Goal: Information Seeking & Learning: Learn about a topic

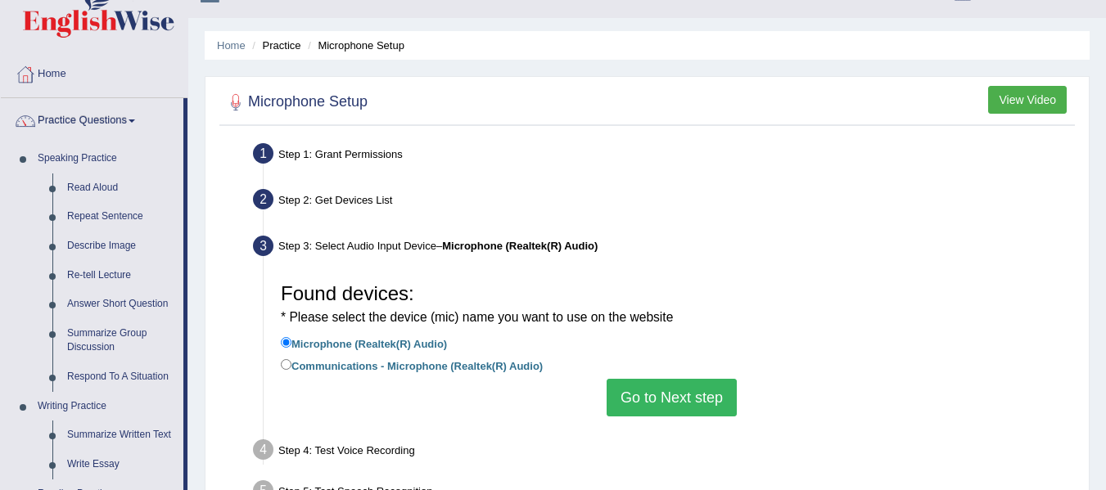
scroll to position [37, 0]
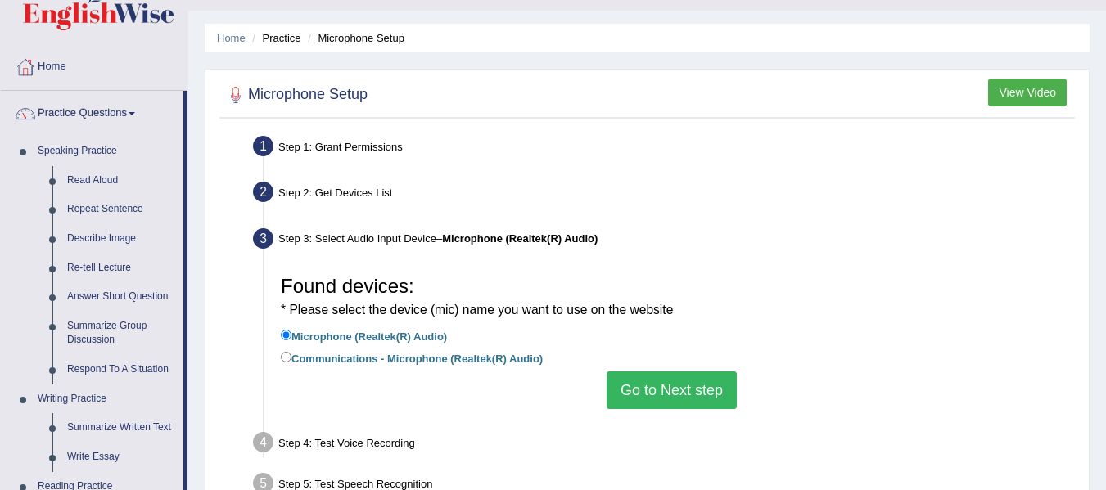
click at [664, 414] on div "Found devices: * Please select the device (mic) name you want to use on the web…" at bounding box center [672, 339] width 798 height 158
click at [670, 397] on button "Go to Next step" at bounding box center [672, 391] width 130 height 38
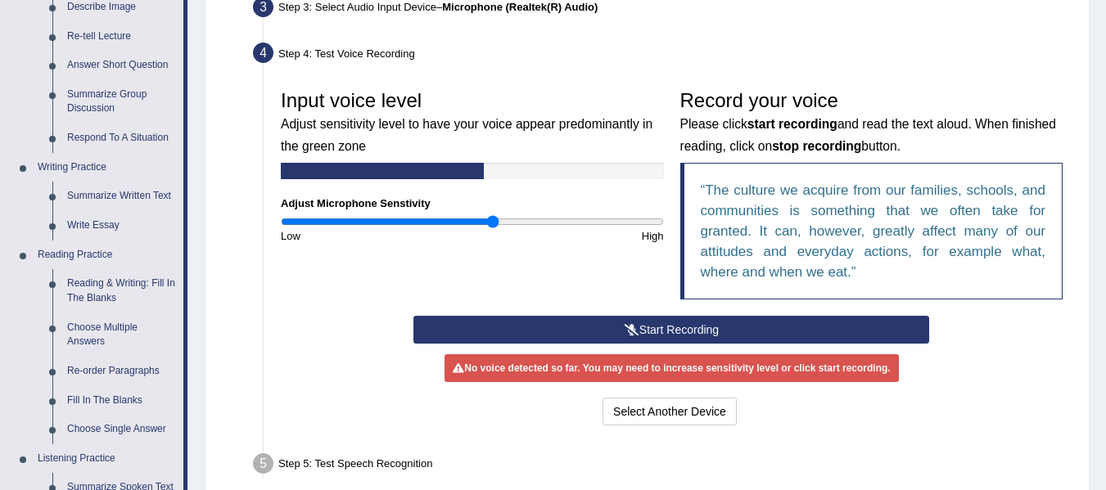
scroll to position [266, 0]
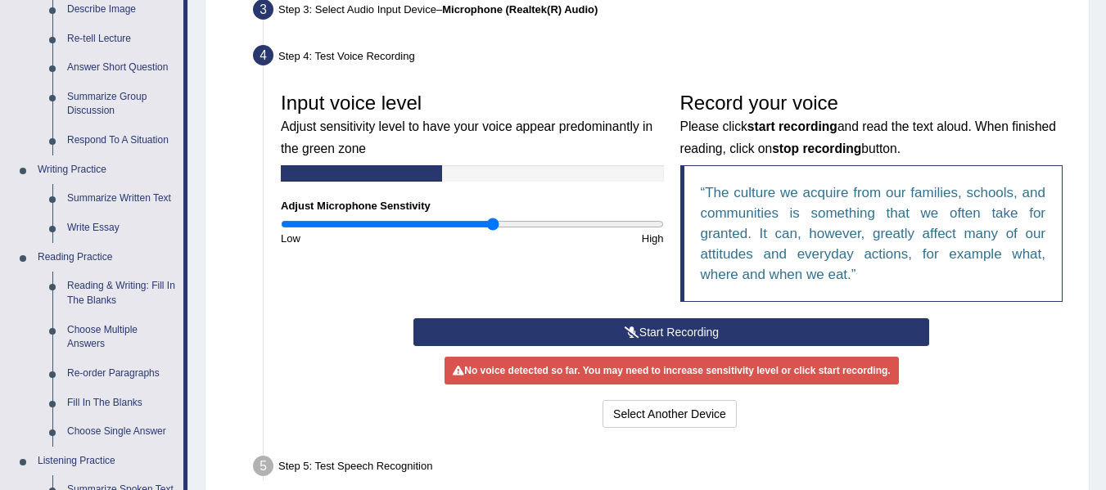
click at [678, 327] on button "Start Recording" at bounding box center [672, 333] width 516 height 28
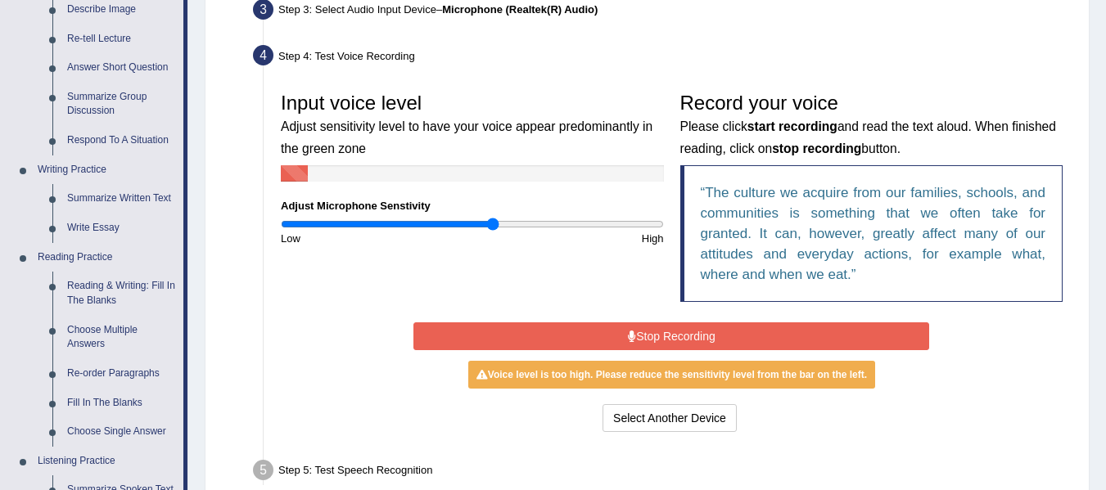
click at [675, 332] on button "Stop Recording" at bounding box center [672, 337] width 516 height 28
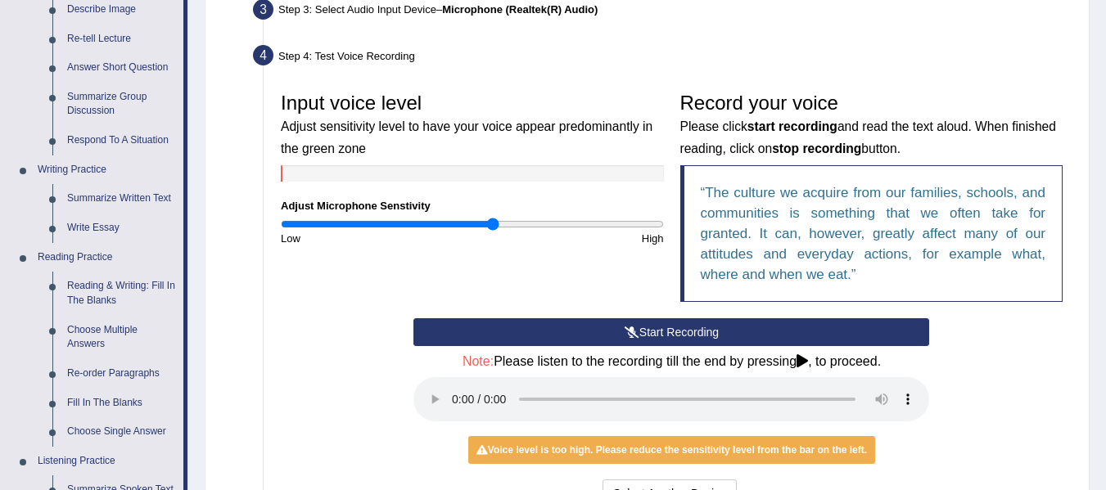
click at [692, 328] on button "Start Recording" at bounding box center [672, 333] width 516 height 28
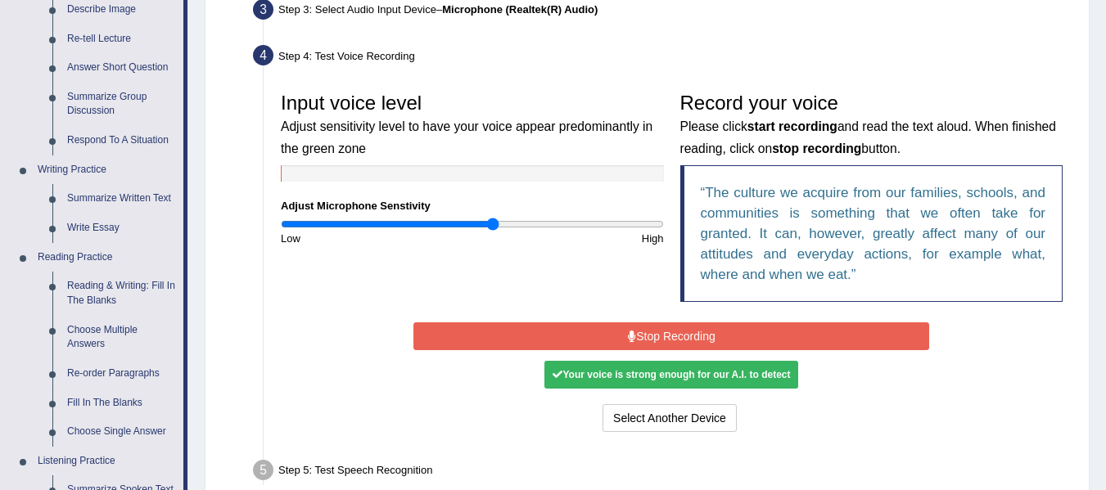
click at [596, 336] on button "Stop Recording" at bounding box center [672, 337] width 516 height 28
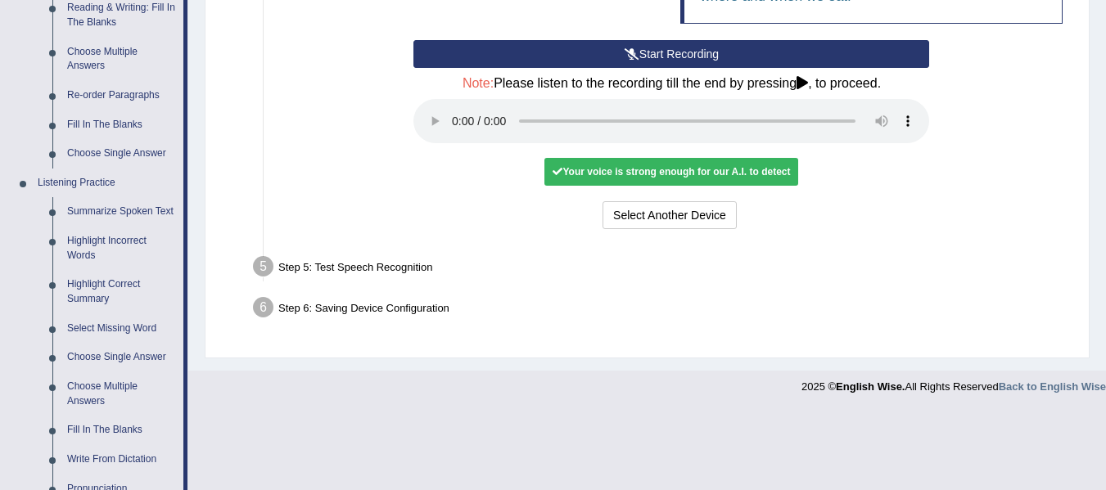
scroll to position [0, 0]
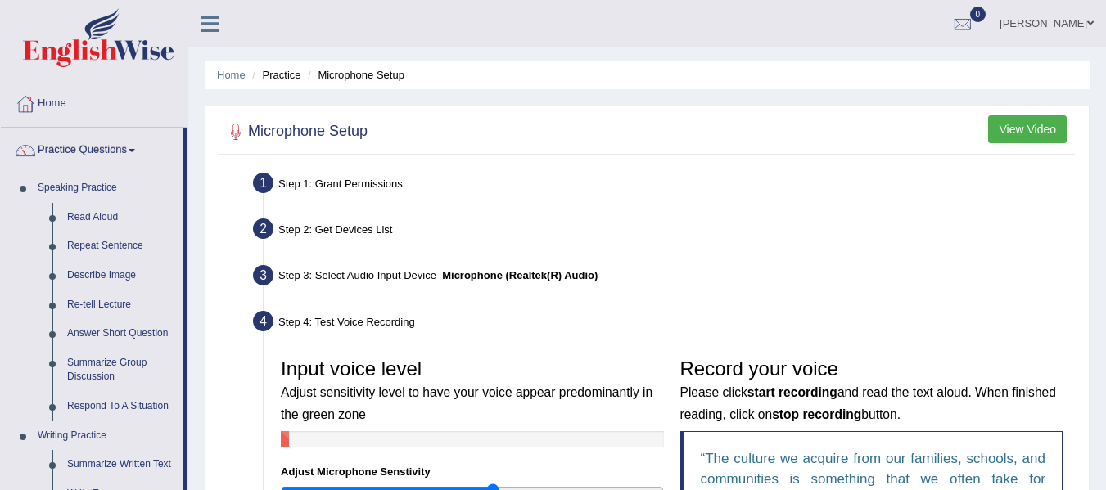
click at [1019, 132] on button "View Video" at bounding box center [1027, 129] width 79 height 28
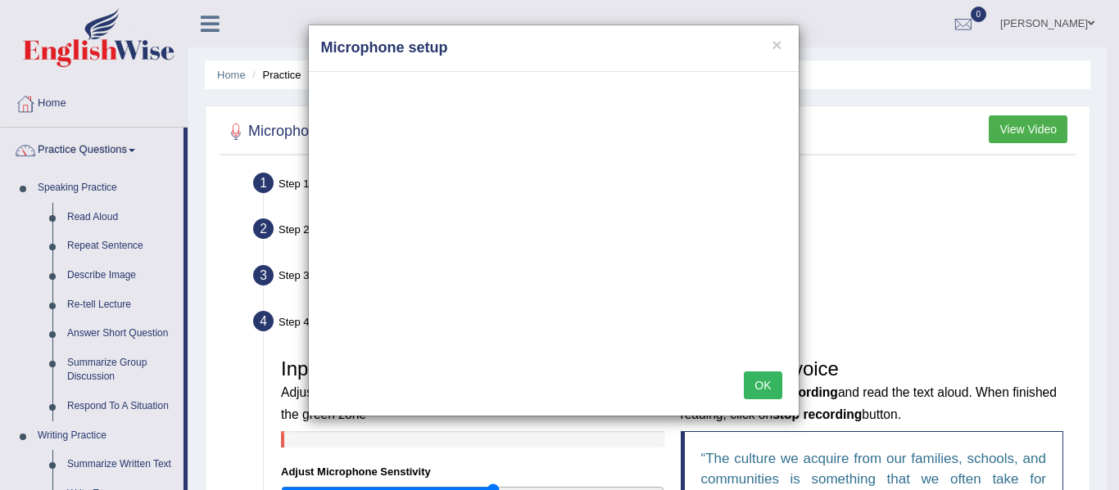
click at [759, 386] on button "OK" at bounding box center [763, 386] width 38 height 28
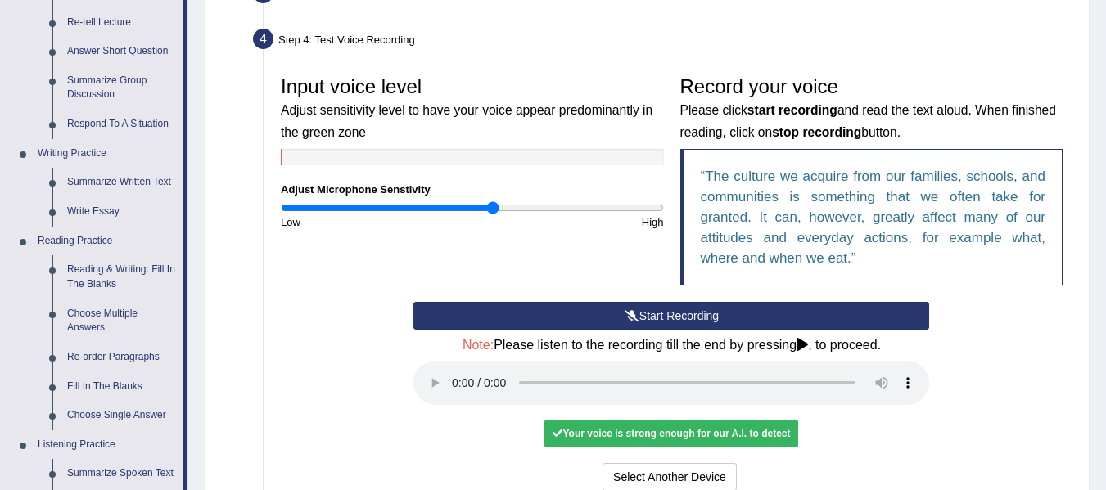
scroll to position [287, 0]
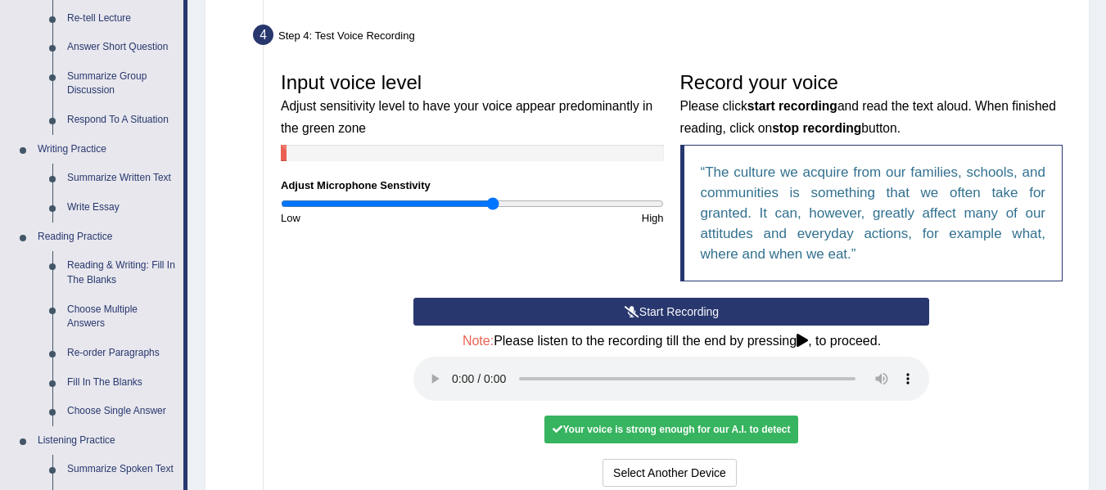
click at [696, 309] on button "Start Recording" at bounding box center [672, 312] width 516 height 28
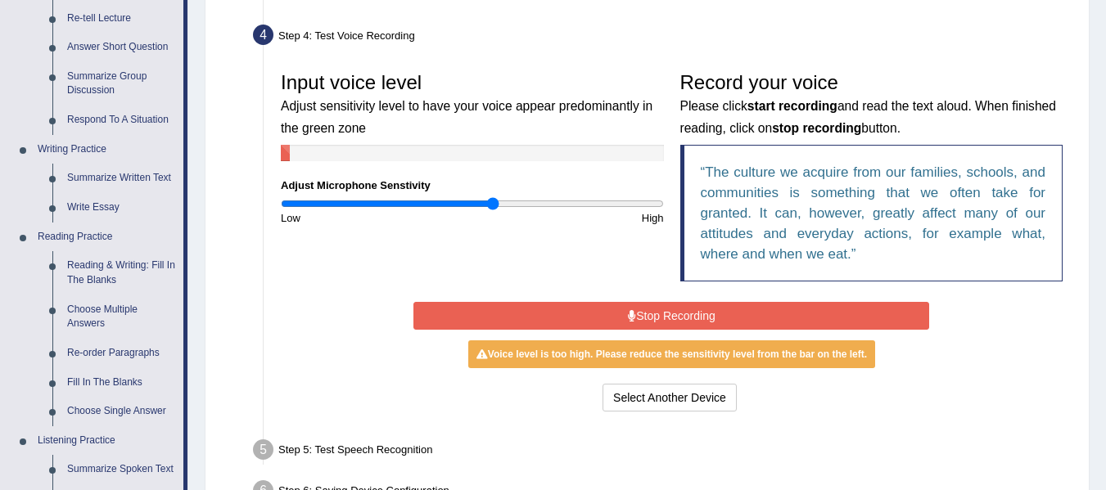
click at [696, 309] on button "Stop Recording" at bounding box center [672, 316] width 516 height 28
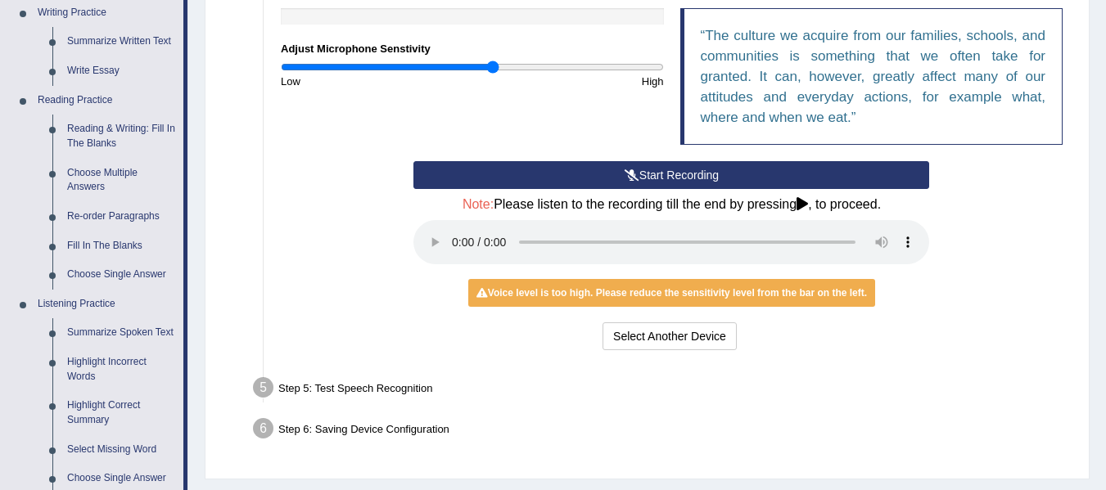
scroll to position [437, 0]
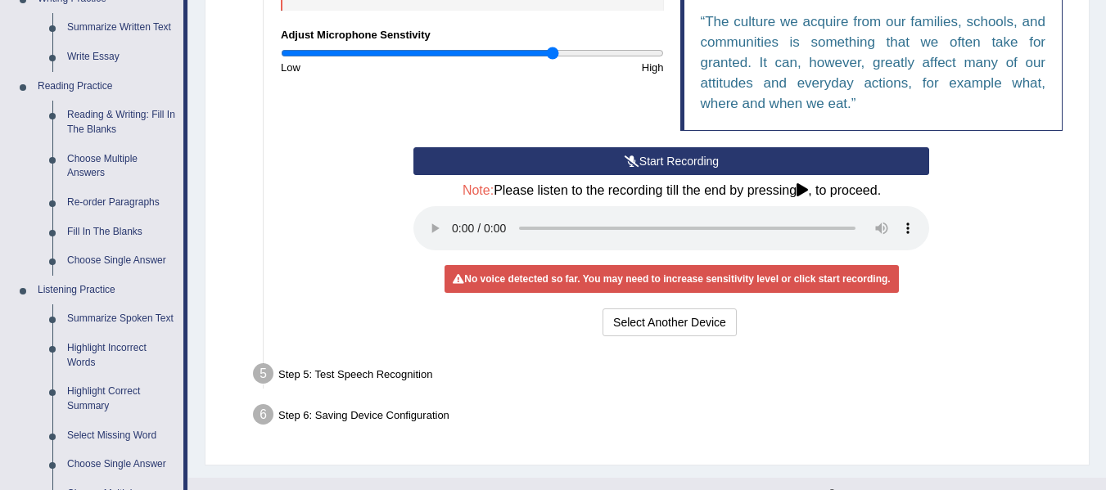
drag, startPoint x: 494, startPoint y: 51, endPoint x: 553, endPoint y: 102, distance: 77.8
click at [553, 60] on input "range" at bounding box center [472, 53] width 383 height 13
drag, startPoint x: 553, startPoint y: 53, endPoint x: 487, endPoint y: 76, distance: 69.4
click at [487, 60] on input "range" at bounding box center [472, 53] width 383 height 13
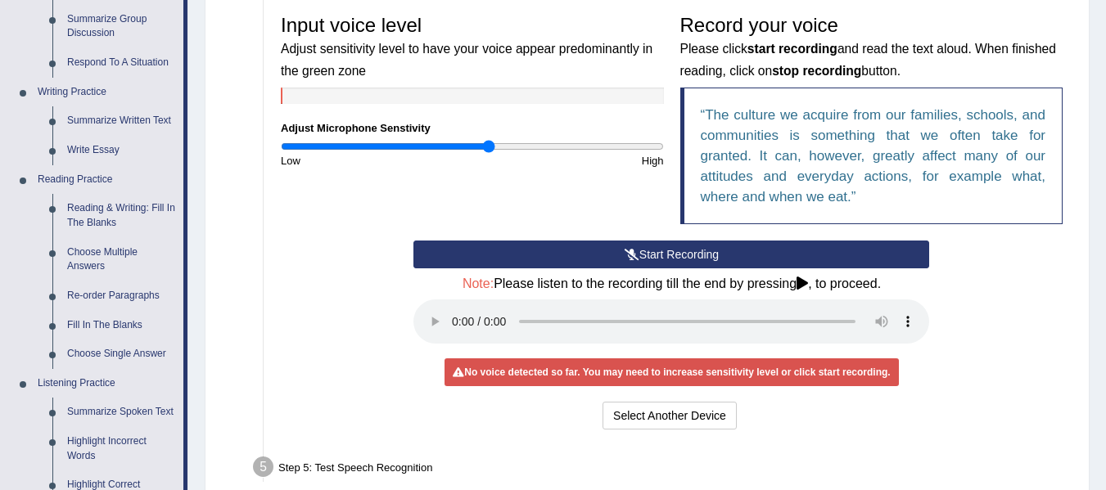
scroll to position [346, 0]
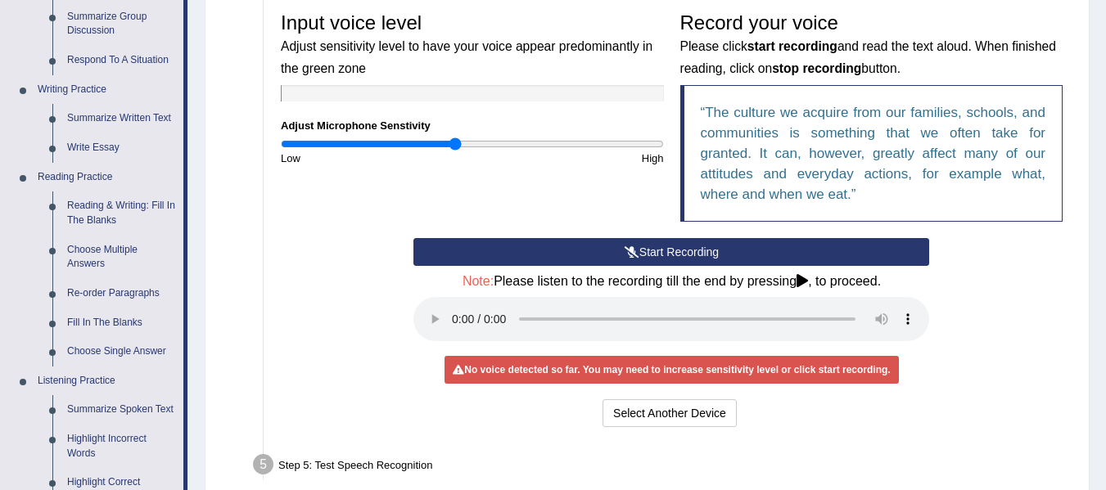
drag, startPoint x: 486, startPoint y: 147, endPoint x: 457, endPoint y: 170, distance: 37.9
click at [457, 151] on input "range" at bounding box center [472, 144] width 383 height 13
click at [578, 242] on button "Start Recording" at bounding box center [672, 252] width 516 height 28
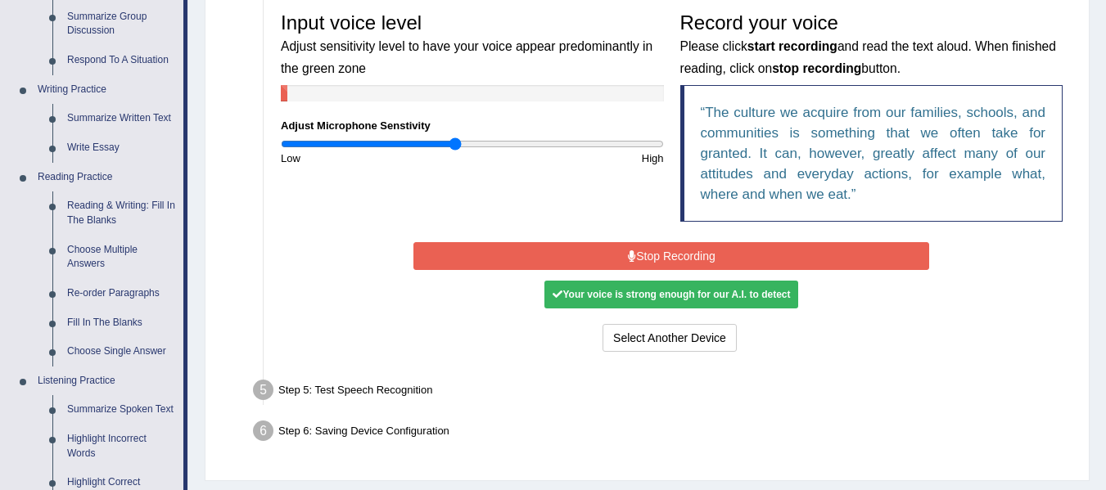
click at [588, 251] on button "Stop Recording" at bounding box center [672, 256] width 516 height 28
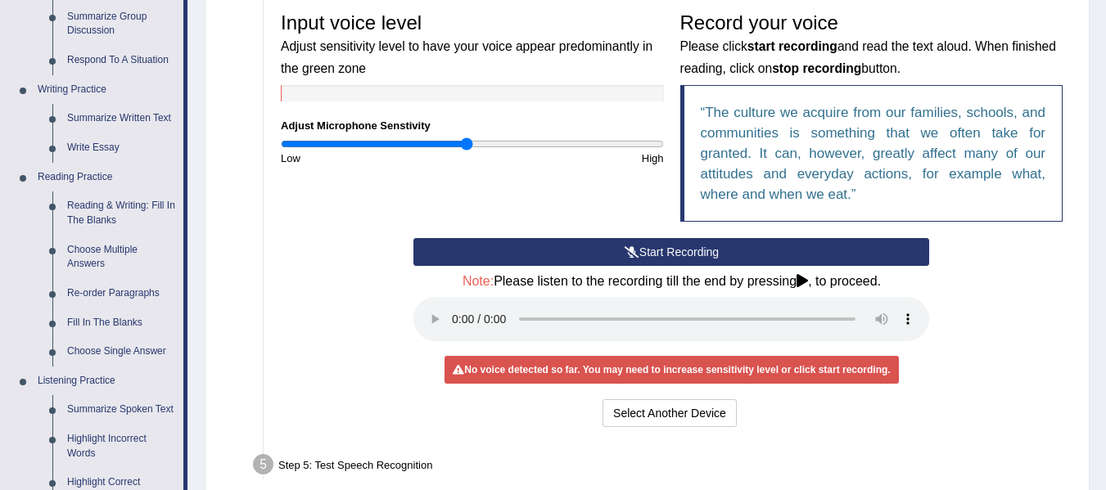
drag, startPoint x: 456, startPoint y: 143, endPoint x: 467, endPoint y: 151, distance: 13.4
type input "0.98"
click at [467, 151] on input "range" at bounding box center [472, 144] width 383 height 13
click at [582, 250] on button "Start Recording" at bounding box center [672, 252] width 516 height 28
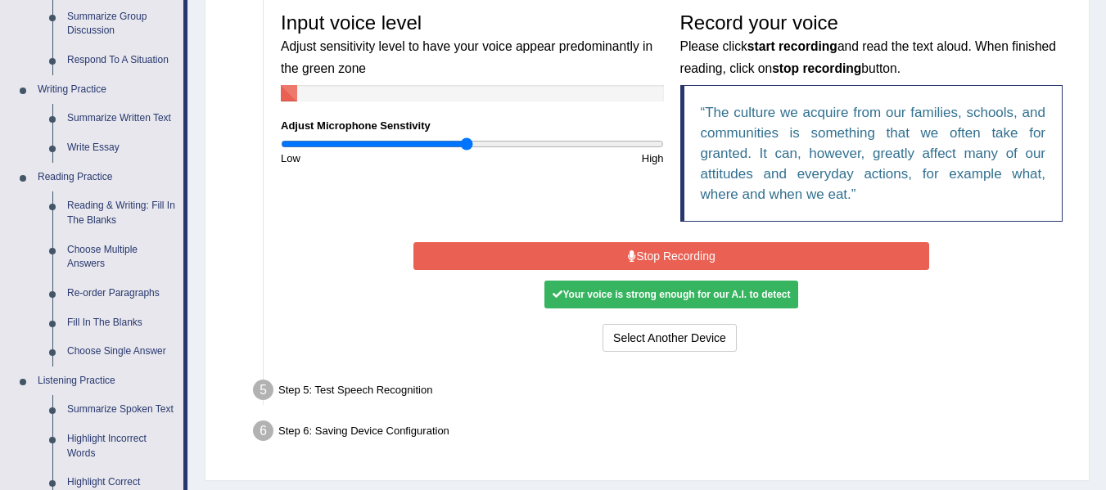
click at [582, 250] on button "Stop Recording" at bounding box center [672, 256] width 516 height 28
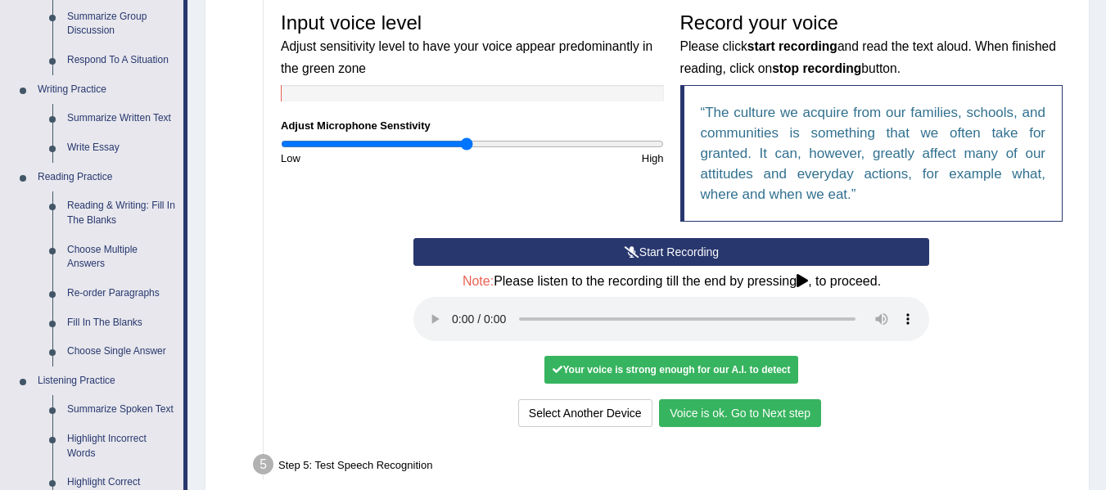
click at [797, 405] on button "Voice is ok. Go to Next step" at bounding box center [740, 414] width 162 height 28
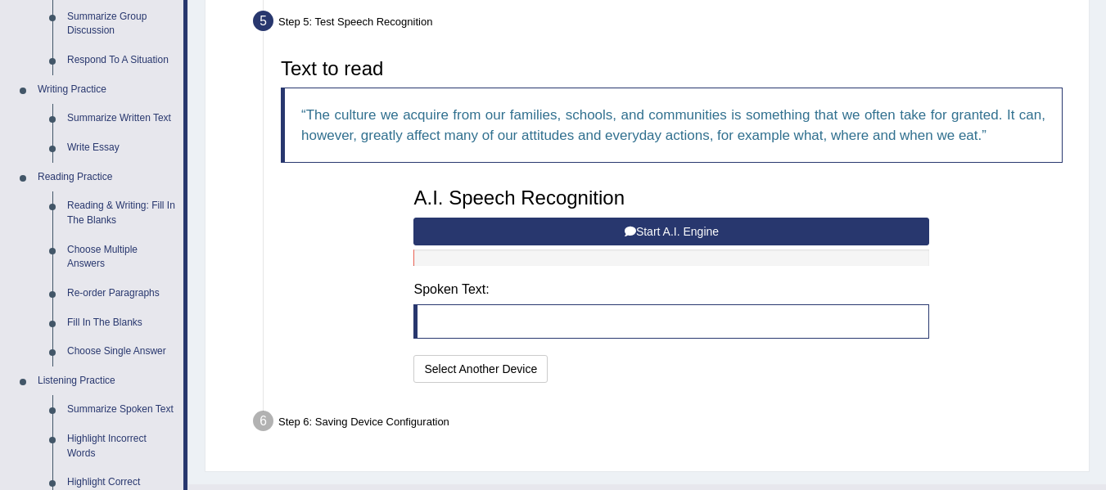
click at [728, 234] on button "Start A.I. Engine" at bounding box center [672, 232] width 516 height 28
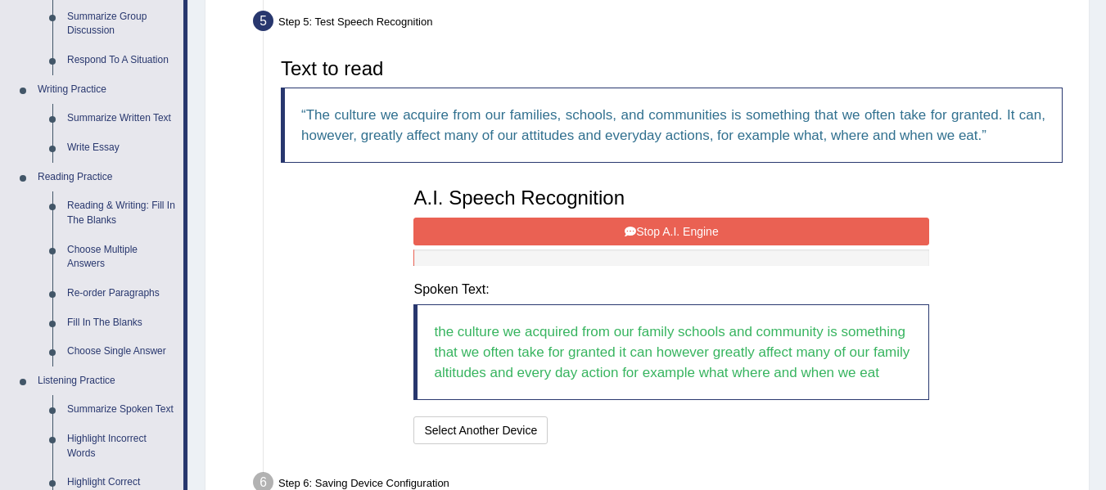
click at [783, 236] on button "Stop A.I. Engine" at bounding box center [672, 232] width 516 height 28
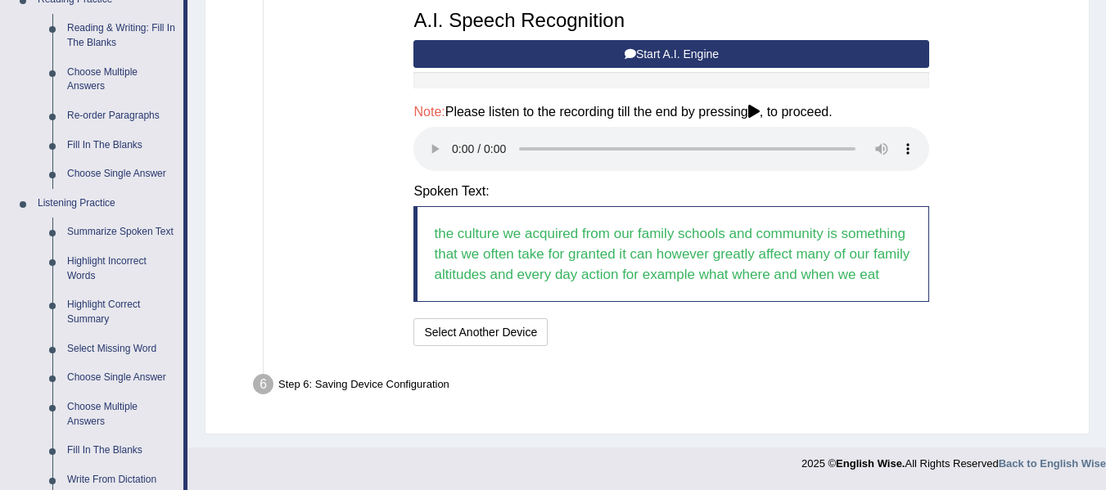
scroll to position [527, 0]
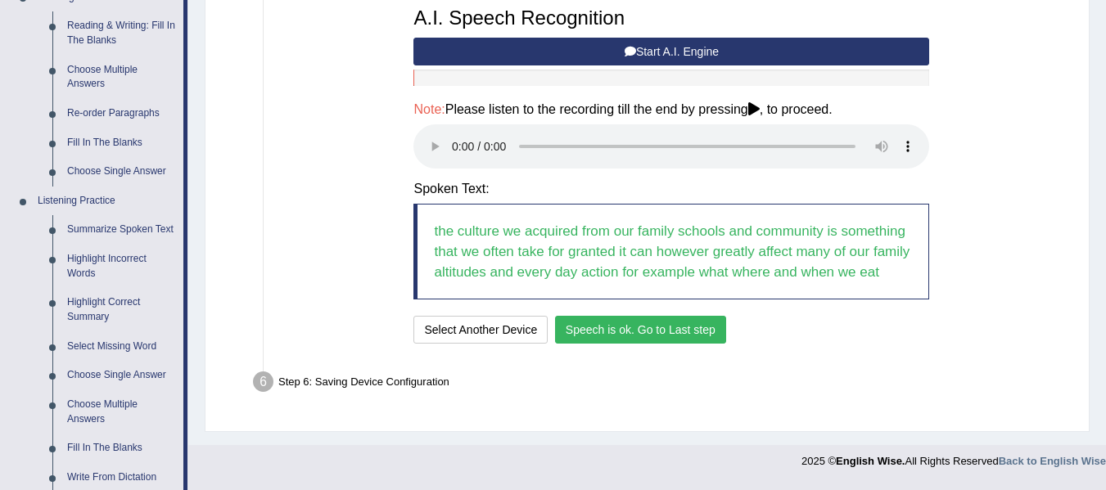
click at [708, 335] on button "Speech is ok. Go to Last step" at bounding box center [640, 330] width 171 height 28
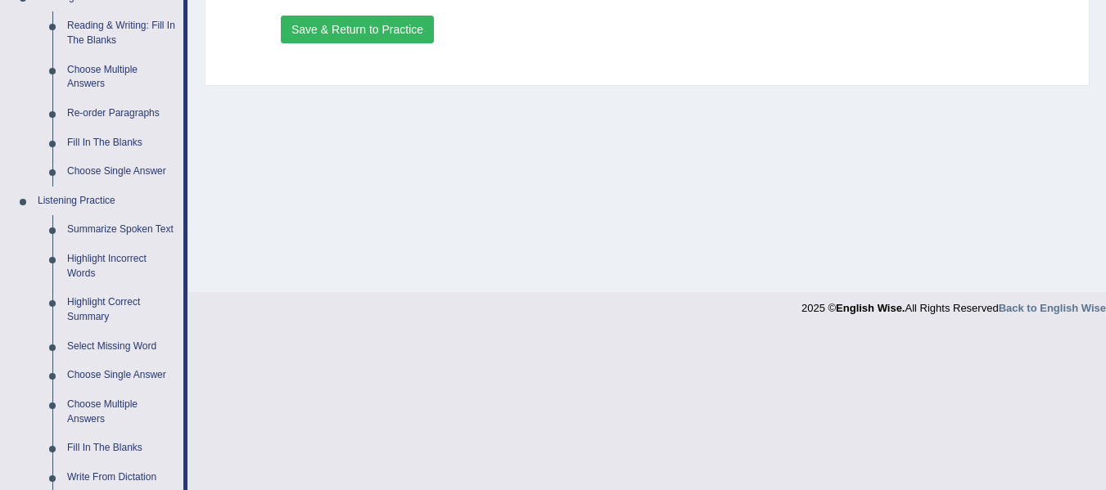
click at [350, 32] on button "Save & Return to Practice" at bounding box center [357, 30] width 153 height 28
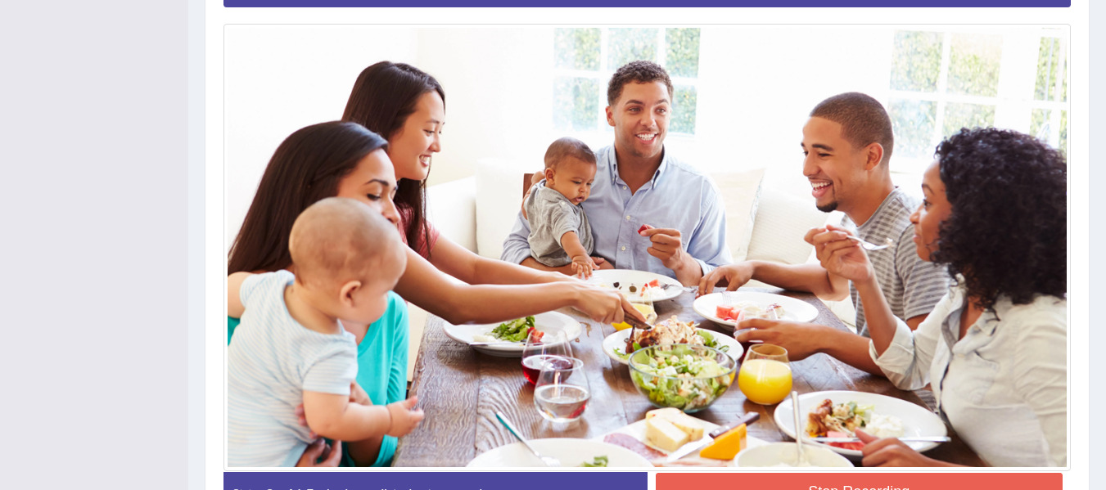
scroll to position [417, 0]
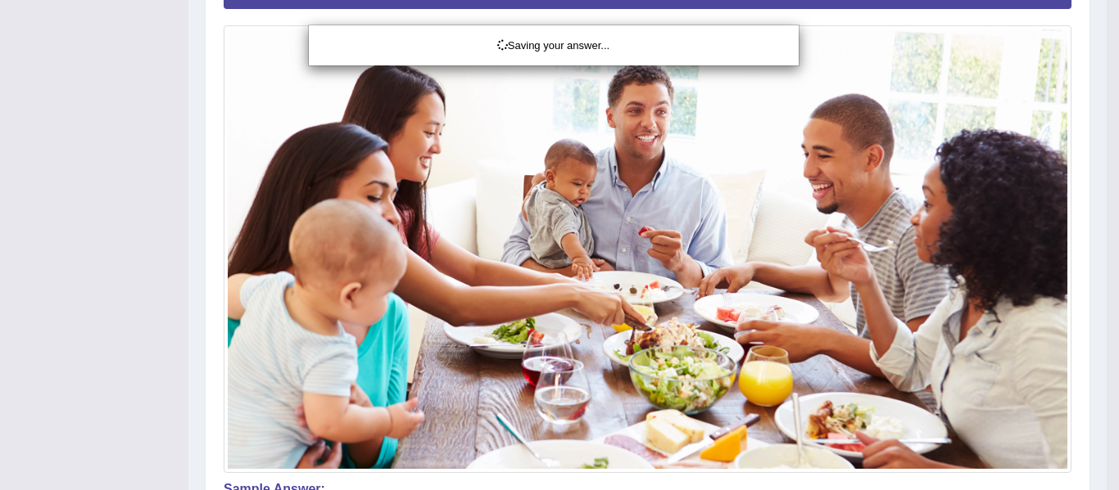
click at [1105, 265] on div "Saving your answer..." at bounding box center [559, 245] width 1119 height 490
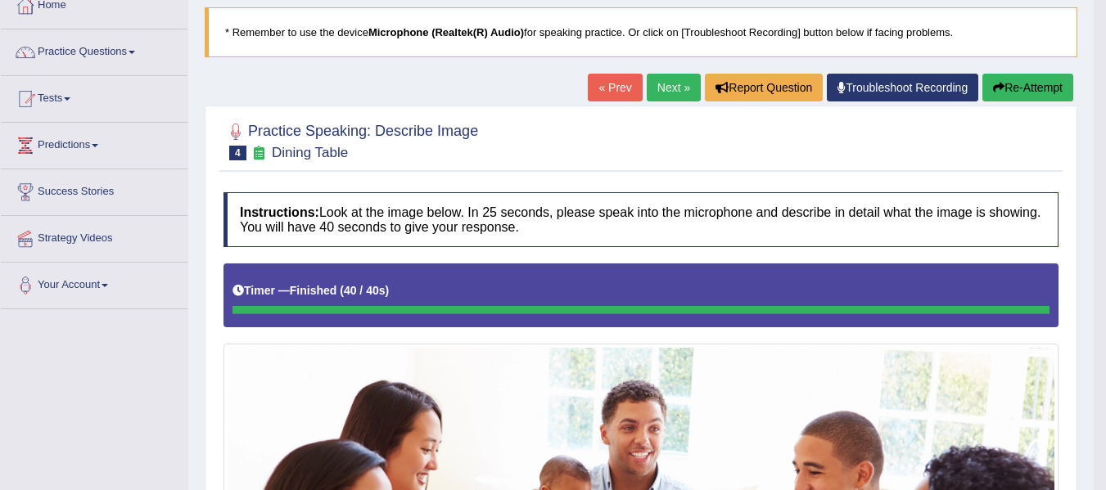
scroll to position [96, 0]
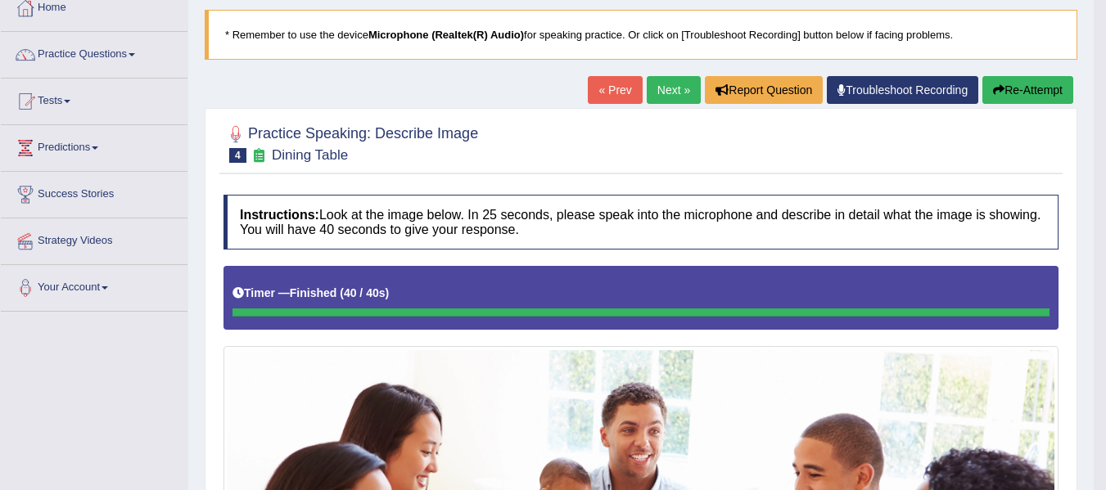
drag, startPoint x: 1118, startPoint y: 265, endPoint x: 1118, endPoint y: 236, distance: 29.5
click at [1105, 236] on html "Toggle navigation Home Practice Questions Speaking Practice Read Aloud Repeat S…" at bounding box center [553, 149] width 1106 height 490
click at [1060, 79] on button "Re-Attempt" at bounding box center [1028, 90] width 91 height 28
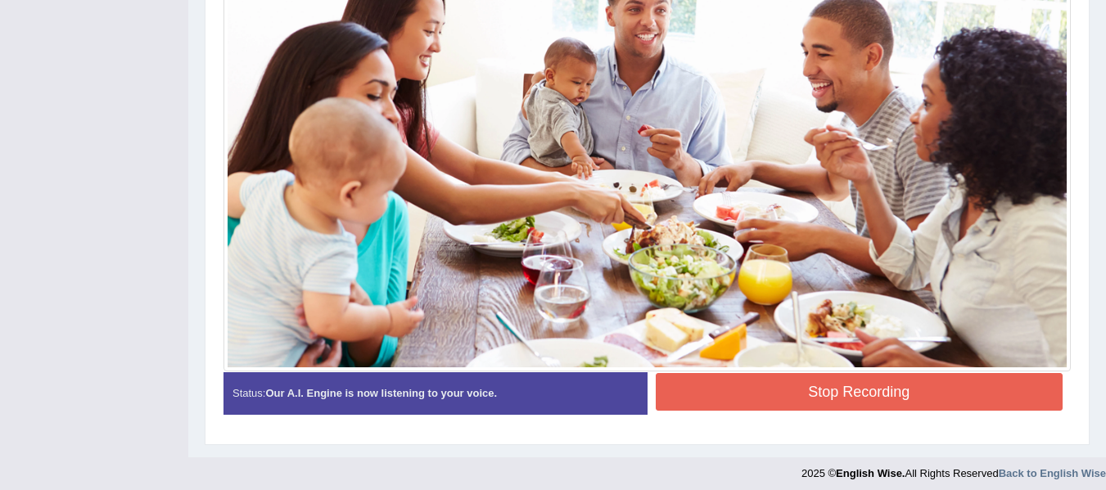
scroll to position [535, 0]
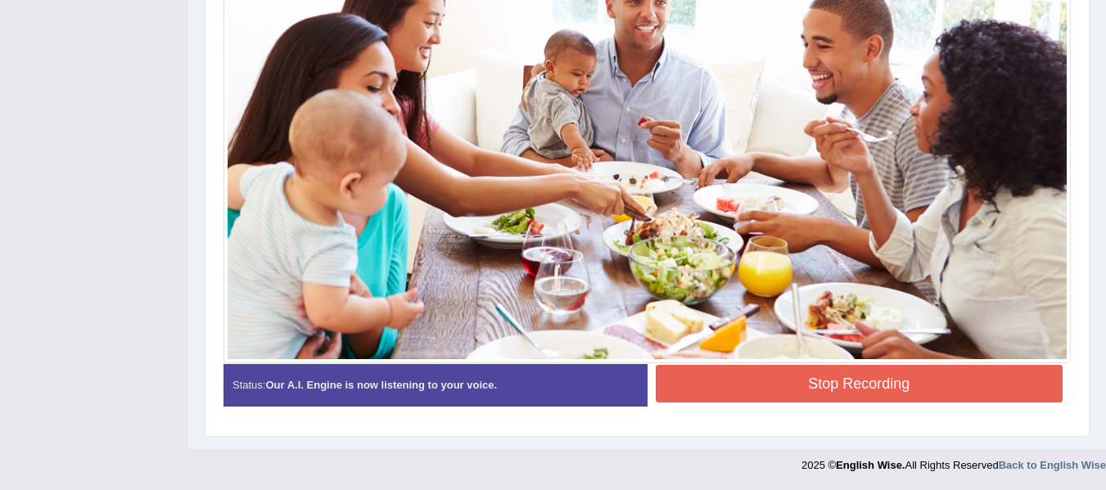
drag, startPoint x: 1114, startPoint y: 242, endPoint x: 1114, endPoint y: 305, distance: 63.1
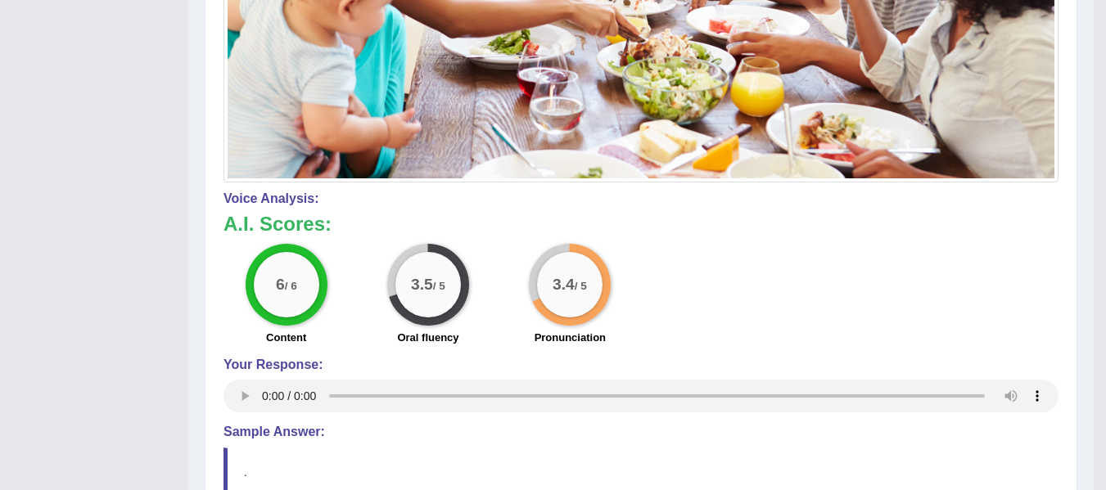
scroll to position [700, 0]
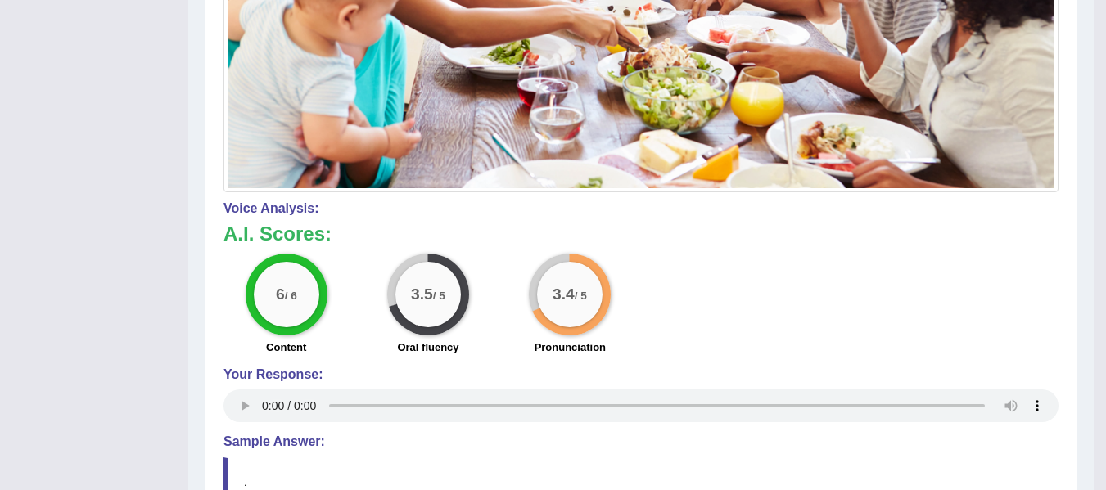
drag, startPoint x: 1114, startPoint y: 305, endPoint x: 1106, endPoint y: 405, distance: 100.2
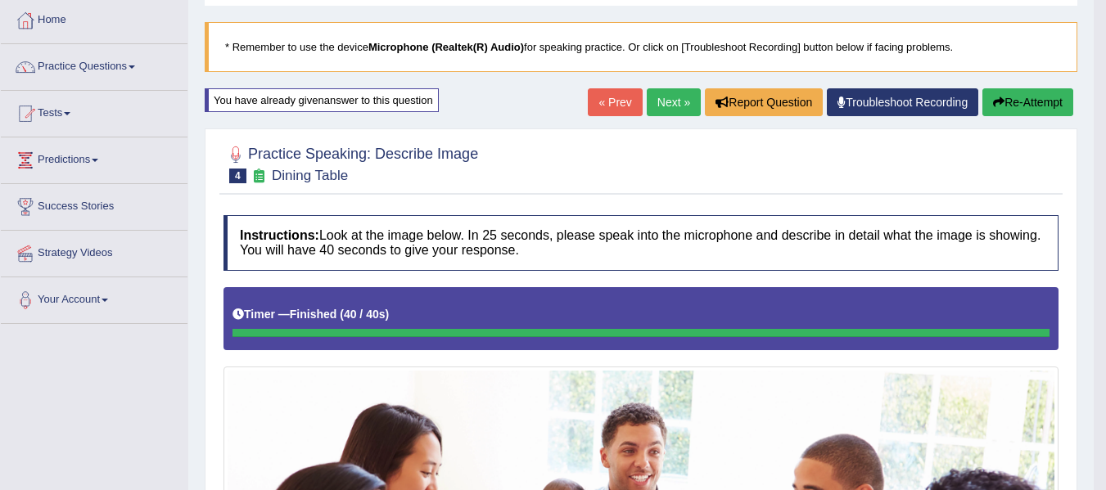
scroll to position [72, 0]
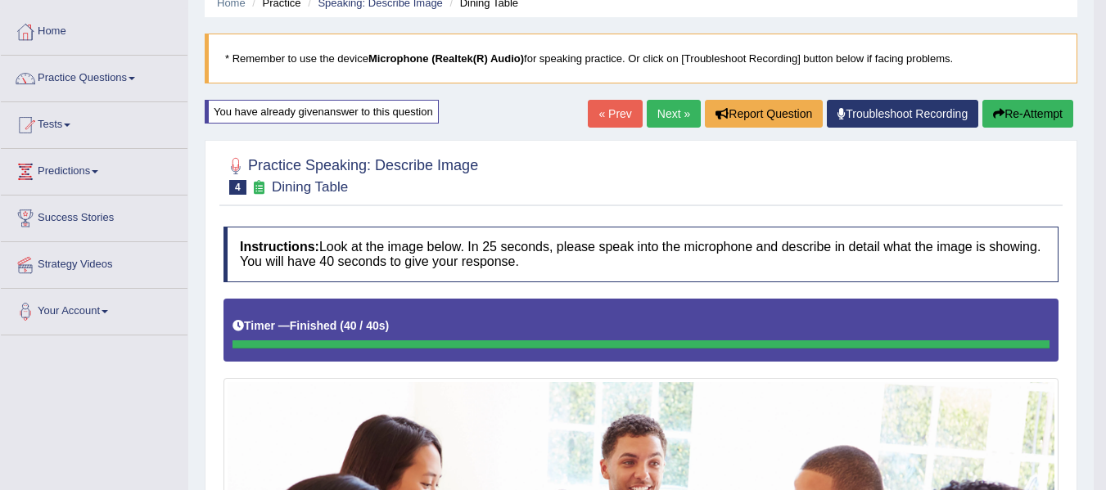
click at [659, 106] on link "Next »" at bounding box center [674, 114] width 54 height 28
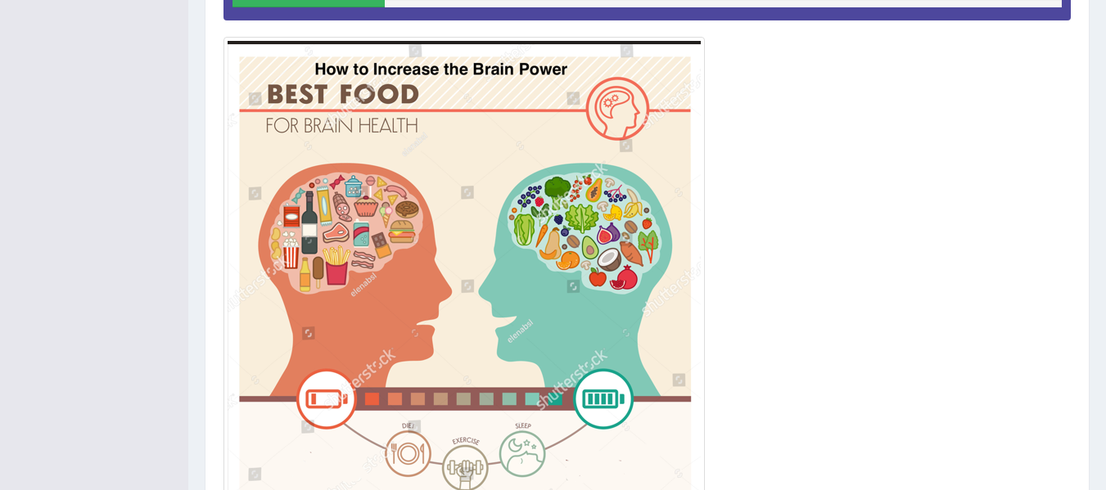
scroll to position [410, 0]
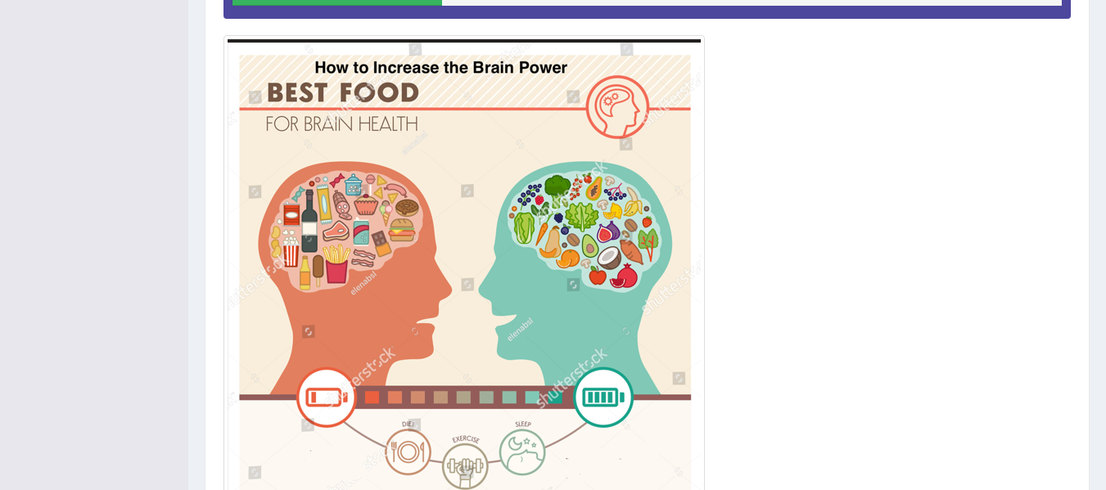
drag, startPoint x: 0, startPoint y: 0, endPoint x: 1100, endPoint y: 276, distance: 1133.8
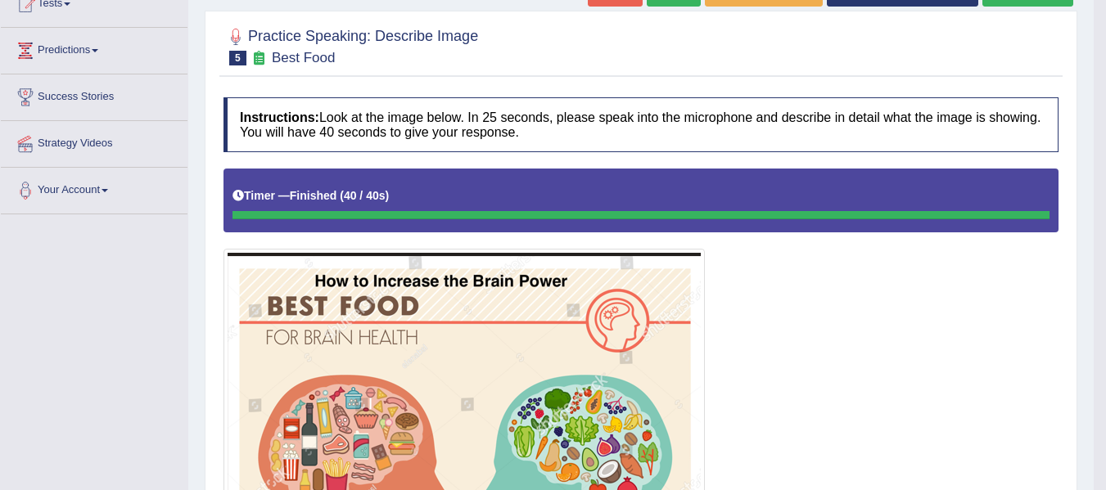
scroll to position [0, 0]
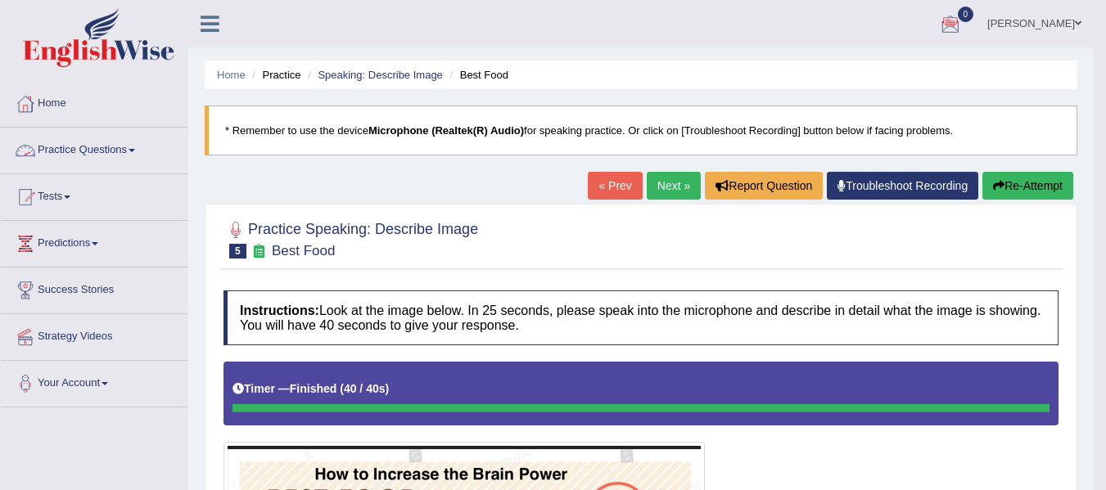
click at [83, 149] on link "Practice Questions" at bounding box center [94, 148] width 187 height 41
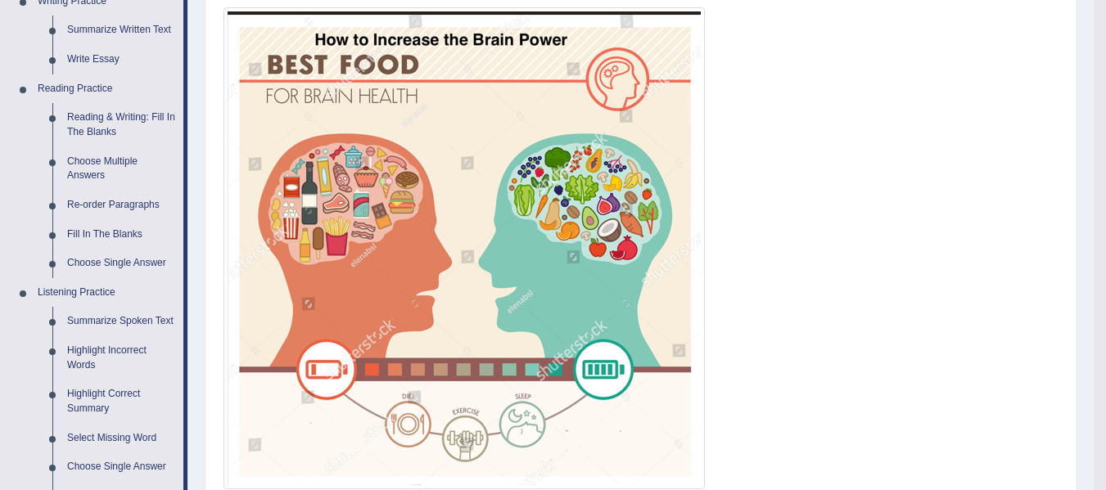
scroll to position [432, 0]
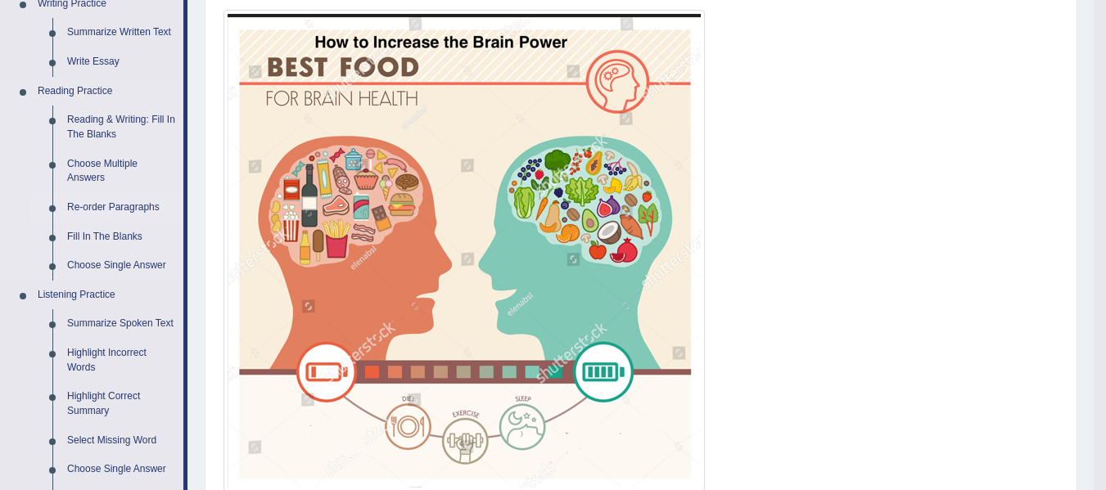
click at [121, 209] on link "Re-order Paragraphs" at bounding box center [122, 207] width 124 height 29
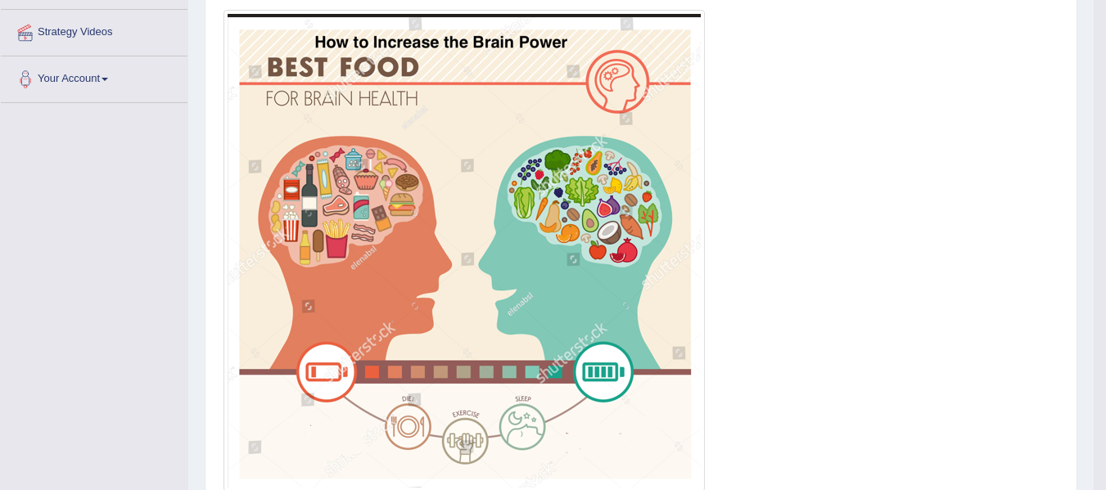
scroll to position [214, 0]
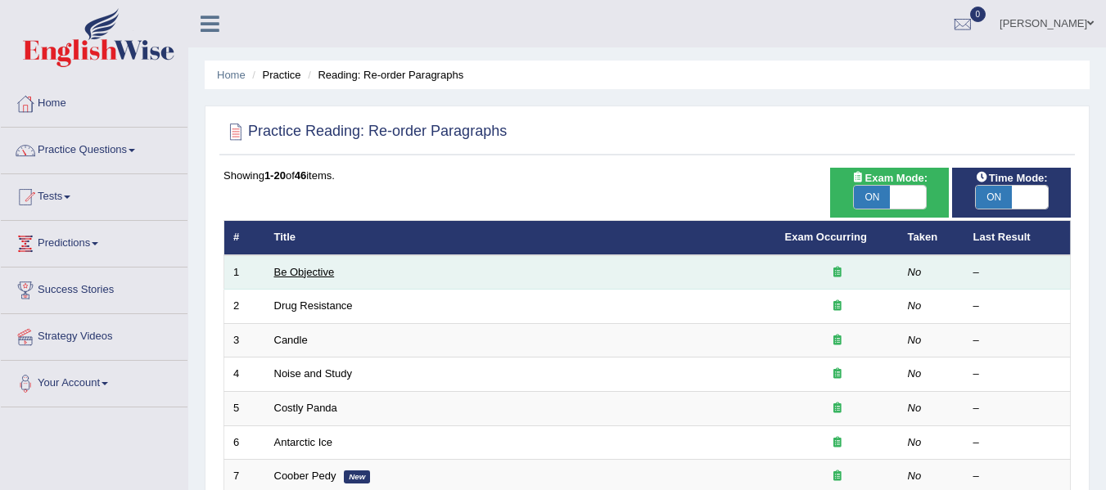
drag, startPoint x: 0, startPoint y: 0, endPoint x: 315, endPoint y: 277, distance: 419.5
click at [315, 277] on link "Be Objective" at bounding box center [304, 272] width 61 height 12
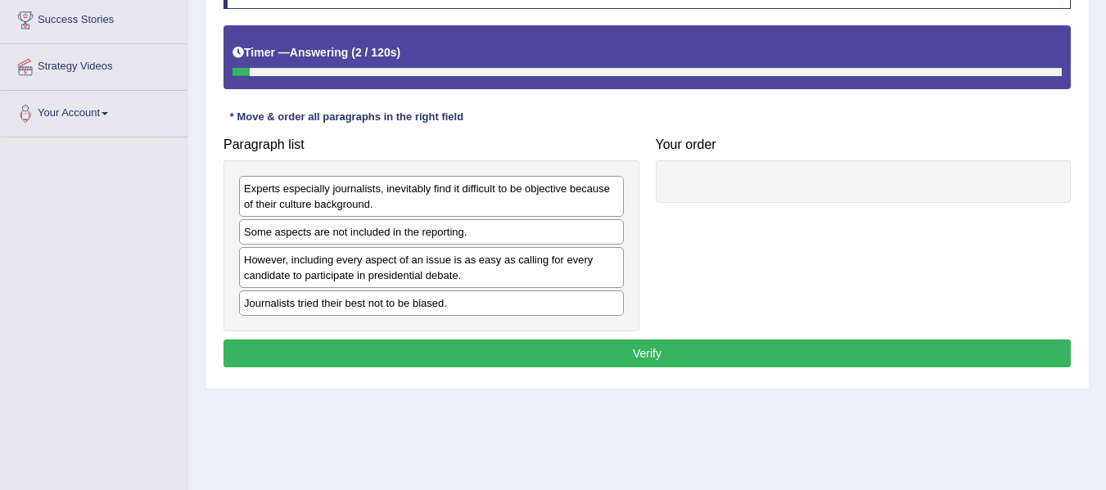
scroll to position [272, 0]
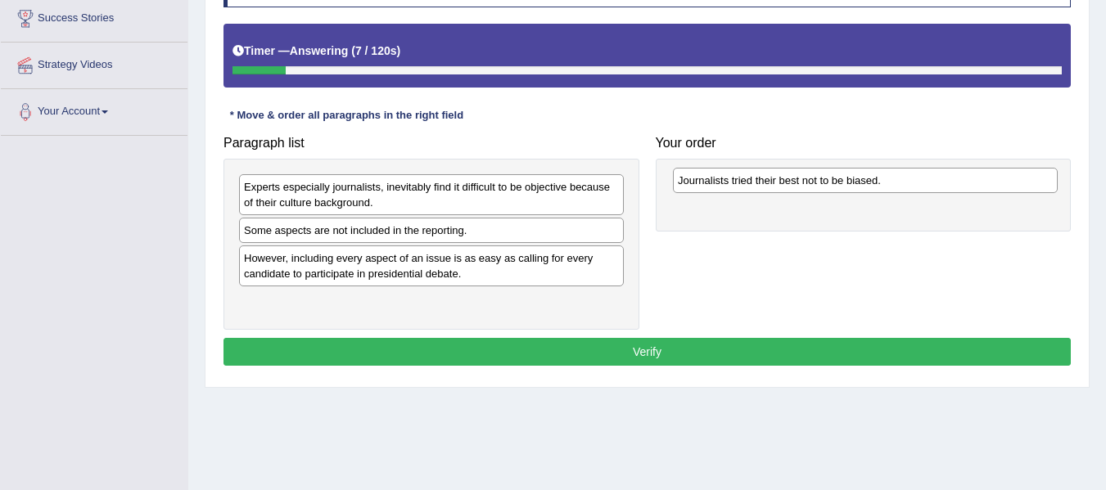
drag, startPoint x: 504, startPoint y: 305, endPoint x: 938, endPoint y: 184, distance: 450.6
click at [938, 184] on div "Journalists tried their best not to be biased." at bounding box center [865, 180] width 385 height 25
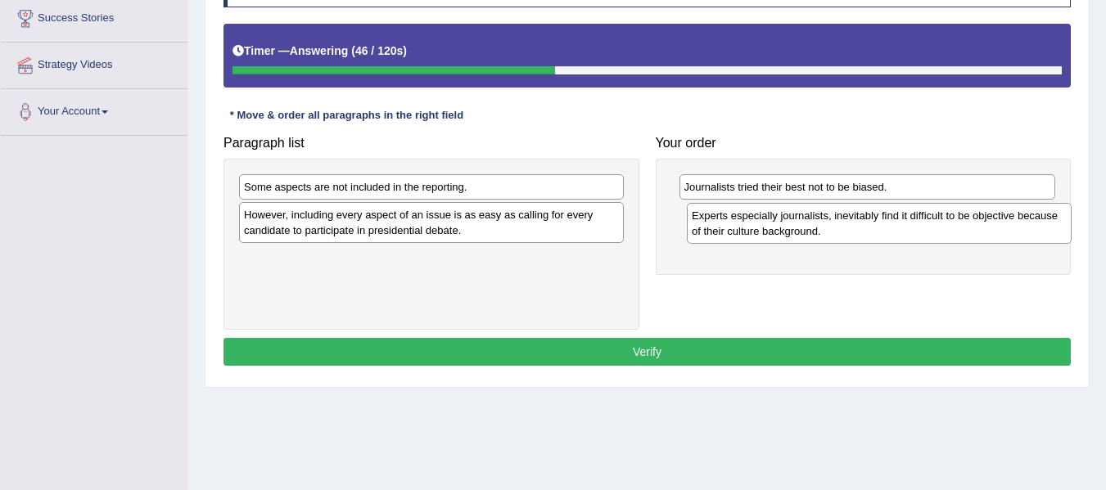
drag, startPoint x: 550, startPoint y: 201, endPoint x: 1006, endPoint y: 229, distance: 456.1
click at [1006, 229] on div "Experts especially journalists, inevitably find it difficult to be objective be…" at bounding box center [879, 223] width 385 height 41
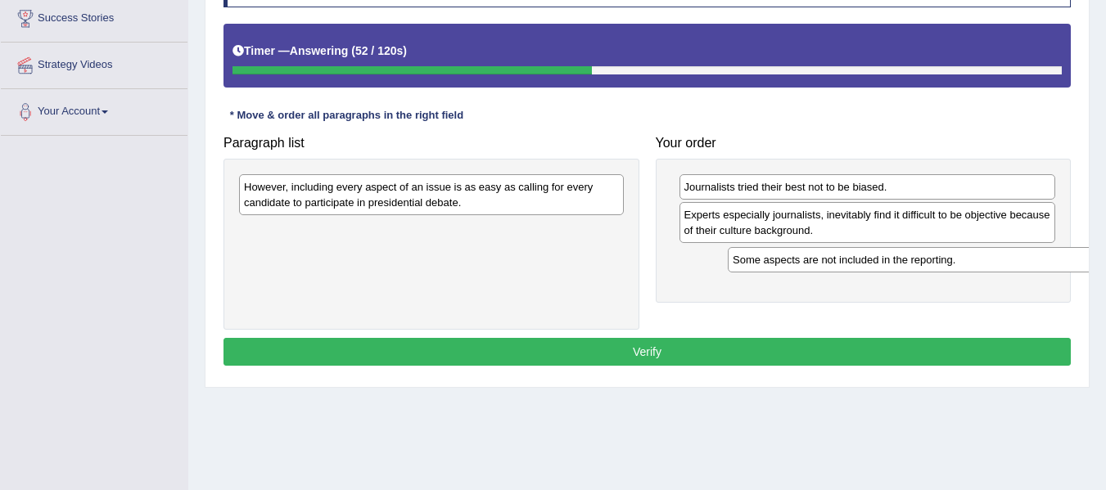
drag, startPoint x: 504, startPoint y: 193, endPoint x: 993, endPoint y: 266, distance: 494.2
click at [993, 266] on div "Some aspects are not included in the reporting." at bounding box center [920, 259] width 385 height 25
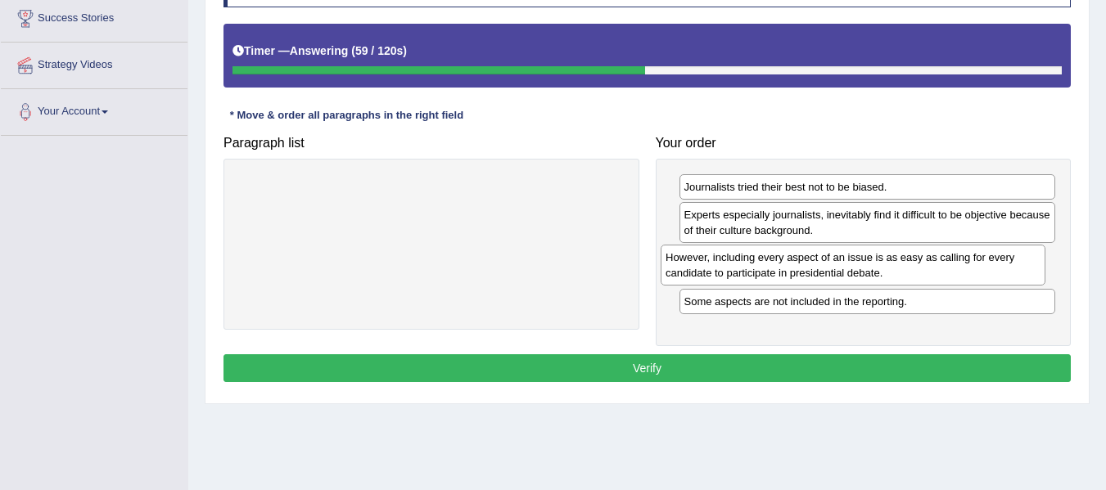
drag, startPoint x: 543, startPoint y: 199, endPoint x: 965, endPoint y: 269, distance: 427.4
click at [965, 269] on div "However, including every aspect of an issue is as easy as calling for every can…" at bounding box center [853, 265] width 385 height 41
click at [676, 368] on button "Verify" at bounding box center [647, 369] width 847 height 28
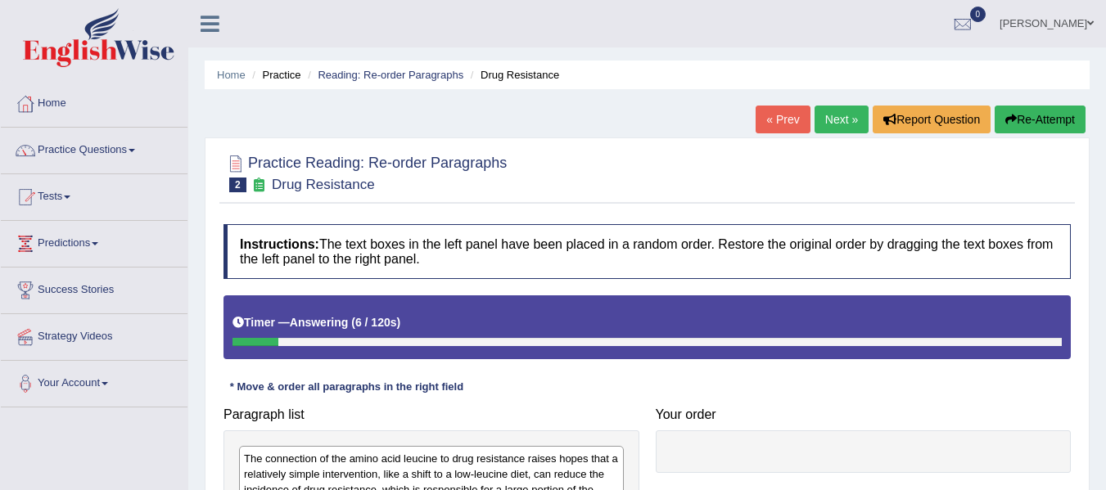
click at [698, 316] on div "Timer — Answering ( 6 / 120s ) Skip" at bounding box center [647, 323] width 829 height 29
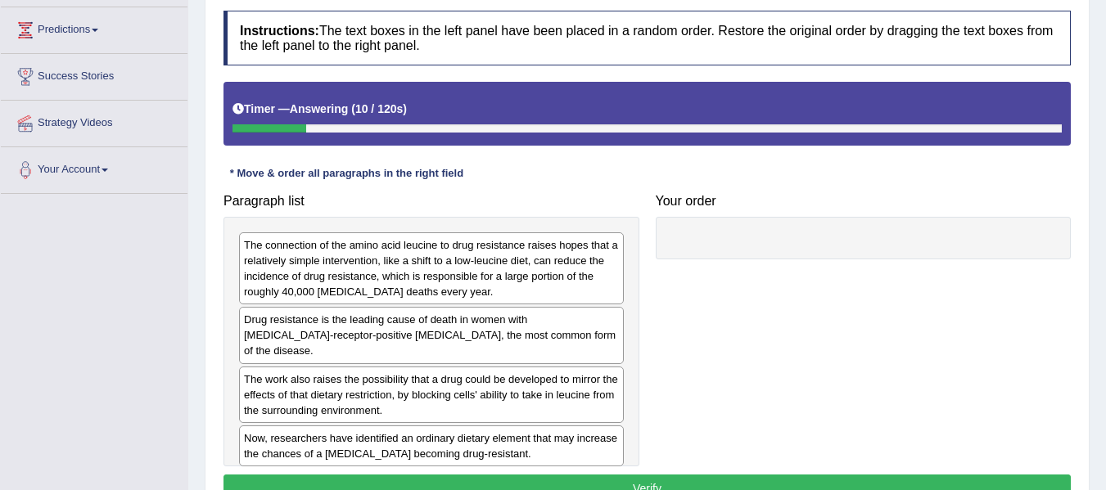
scroll to position [219, 0]
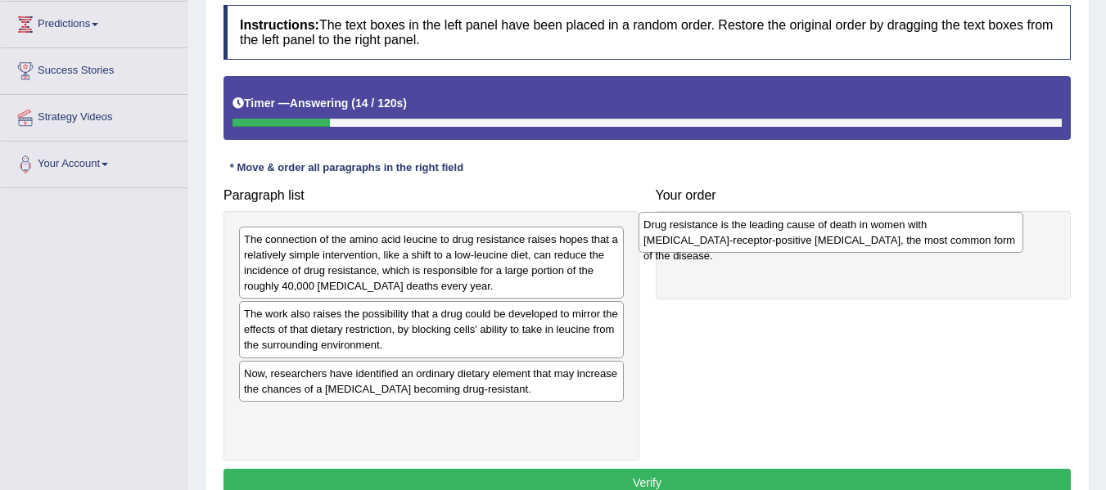
drag, startPoint x: 466, startPoint y: 329, endPoint x: 869, endPoint y: 243, distance: 411.9
click at [869, 243] on div "Drug resistance is the leading cause of death in women with estrogen-receptor-p…" at bounding box center [831, 232] width 385 height 41
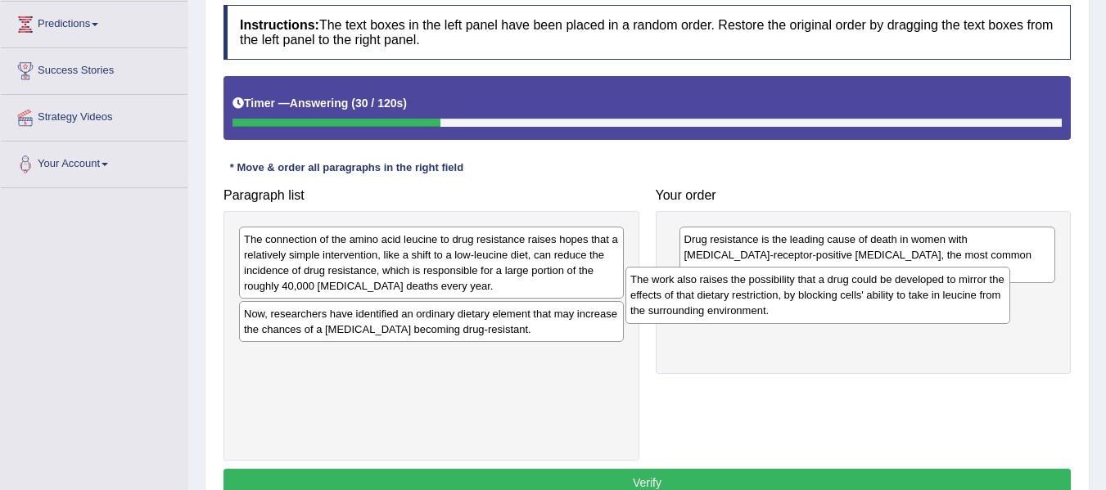
drag, startPoint x: 529, startPoint y: 345, endPoint x: 915, endPoint y: 310, distance: 388.0
click at [915, 310] on div "The work also raises the possibility that a drug could be developed to mirror t…" at bounding box center [818, 295] width 385 height 56
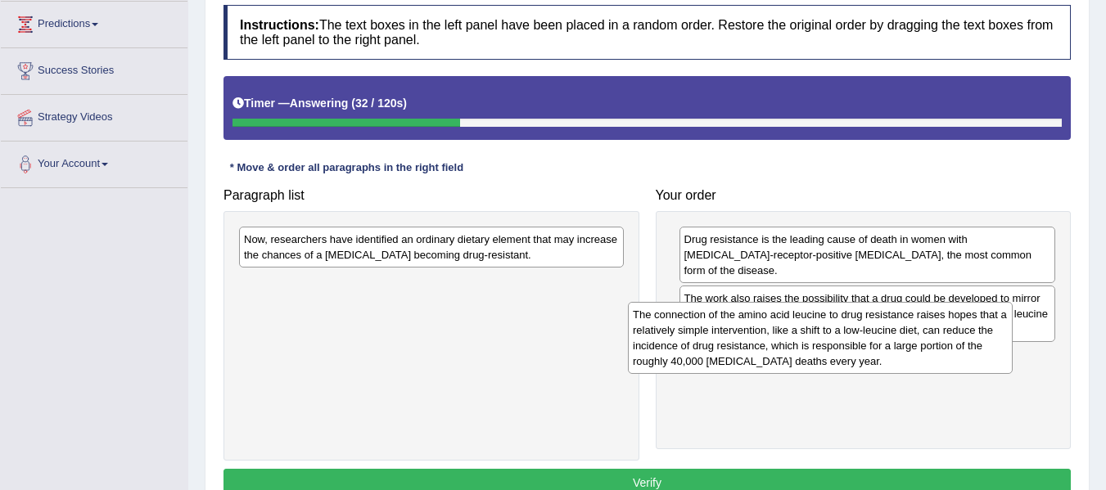
drag, startPoint x: 516, startPoint y: 281, endPoint x: 905, endPoint y: 356, distance: 396.2
click at [905, 356] on div "The connection of the amino acid leucine to drug resistance raises hopes that a…" at bounding box center [820, 338] width 385 height 72
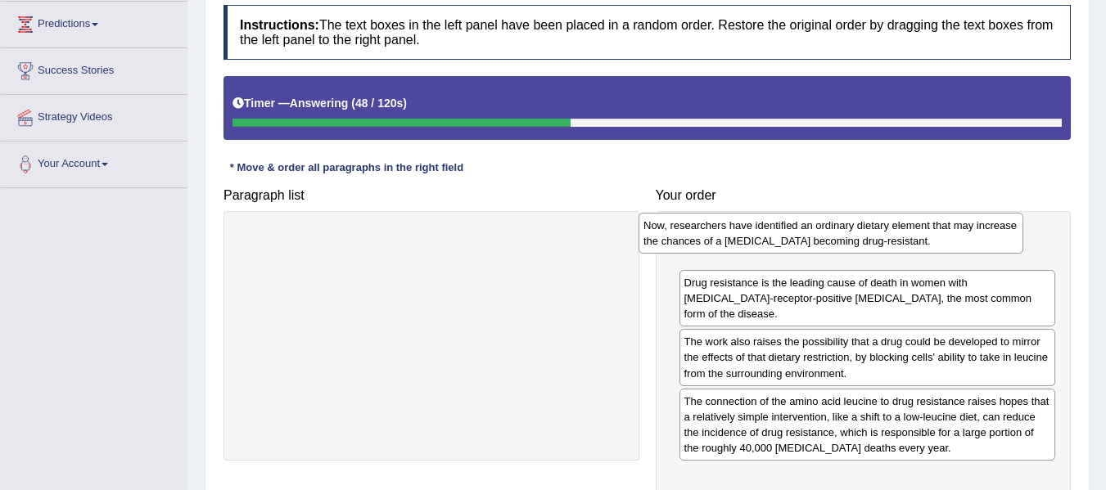
drag, startPoint x: 520, startPoint y: 252, endPoint x: 920, endPoint y: 238, distance: 399.8
click at [920, 238] on div "Now, researchers have identified an ordinary dietary element that may increase …" at bounding box center [831, 233] width 385 height 41
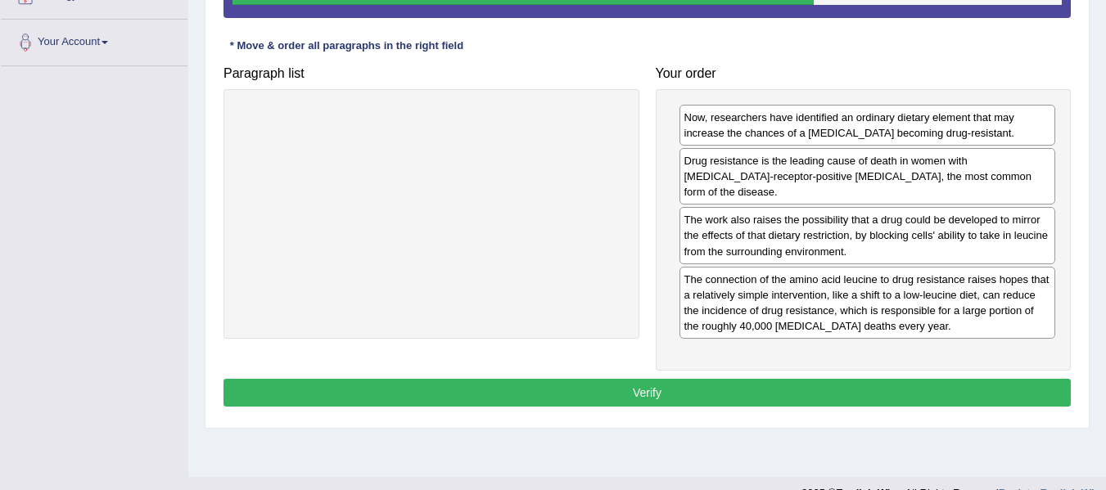
scroll to position [369, 0]
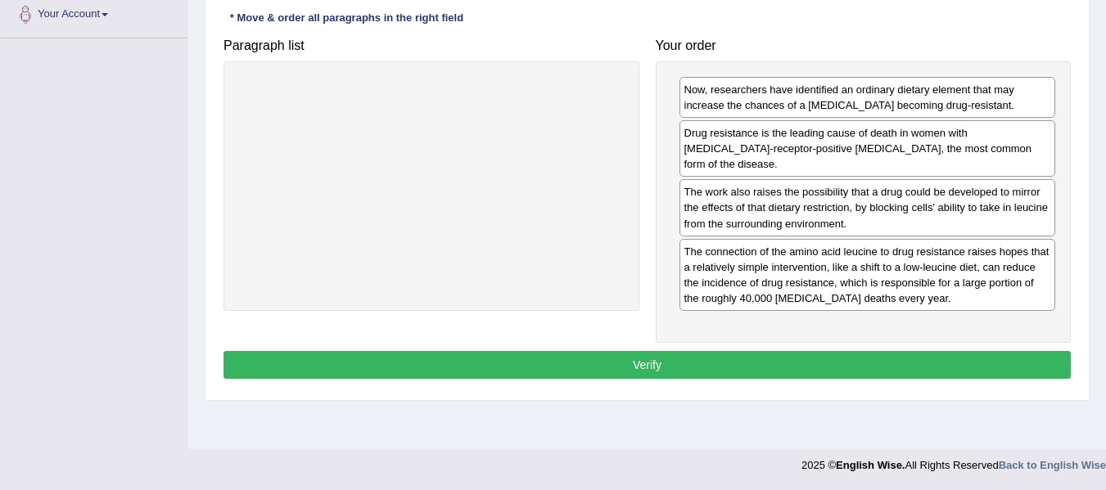
click at [903, 353] on button "Verify" at bounding box center [647, 365] width 847 height 28
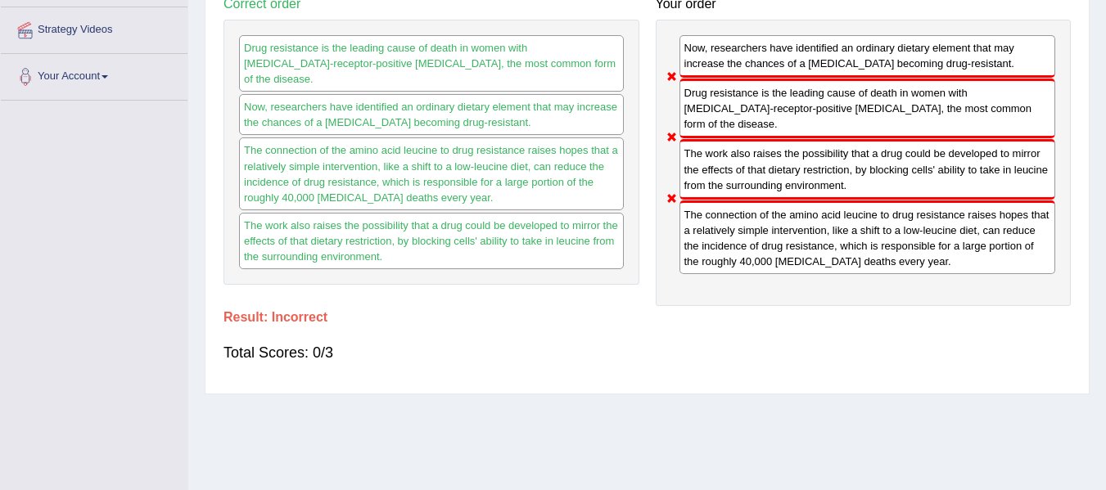
scroll to position [0, 0]
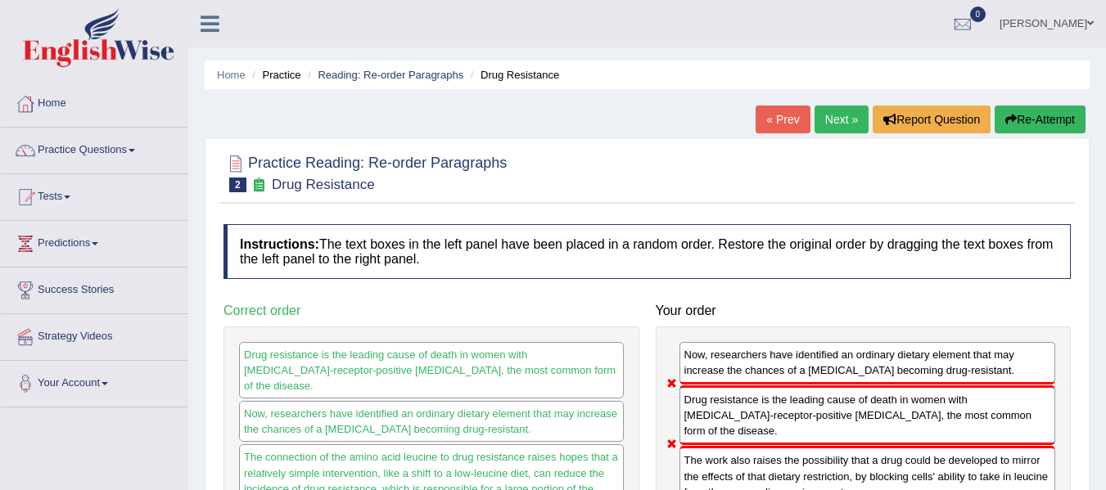
click at [838, 111] on link "Next »" at bounding box center [842, 120] width 54 height 28
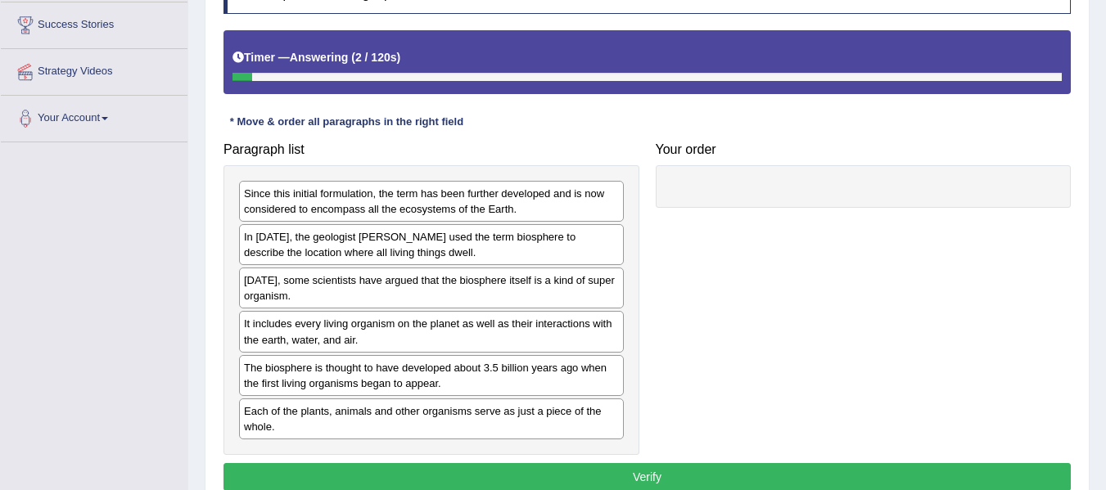
scroll to position [272, 0]
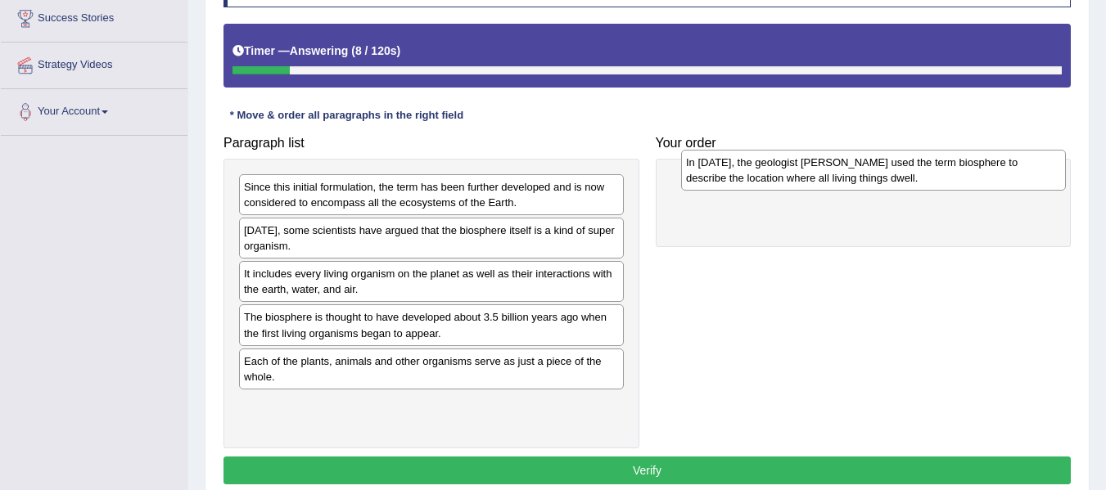
drag, startPoint x: 572, startPoint y: 224, endPoint x: 1015, endPoint y: 156, distance: 447.4
click at [1015, 156] on div "In [DATE], the geologist [PERSON_NAME] used the term biosphere to describe the …" at bounding box center [873, 170] width 385 height 41
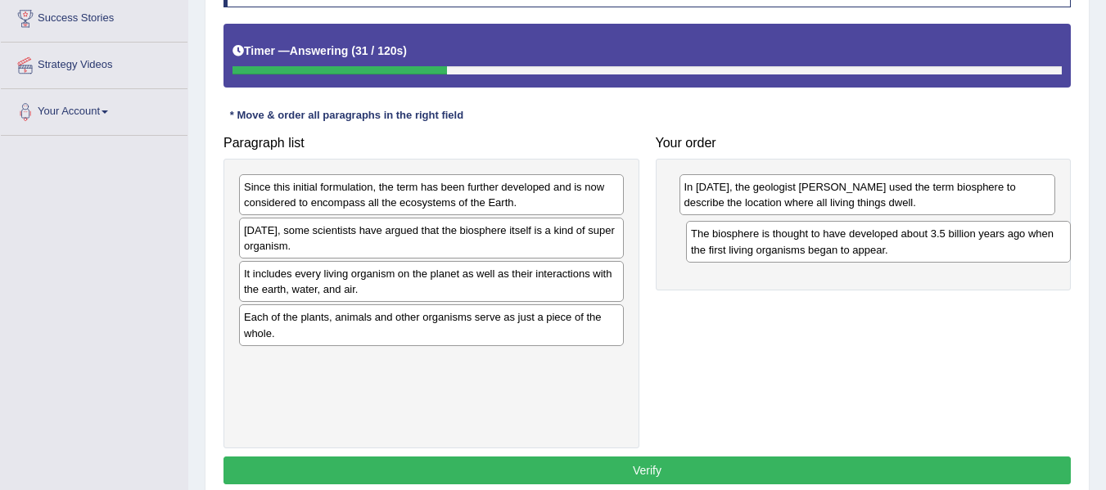
drag, startPoint x: 499, startPoint y: 334, endPoint x: 947, endPoint y: 251, distance: 454.8
click at [947, 251] on div "The biosphere is thought to have developed about 3.5 billion years ago when the…" at bounding box center [878, 241] width 385 height 41
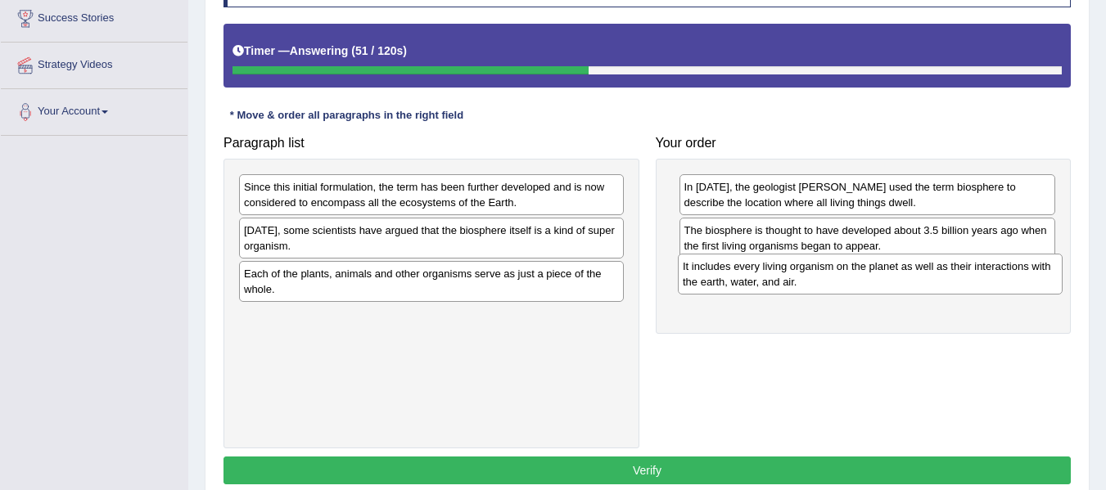
drag, startPoint x: 499, startPoint y: 290, endPoint x: 938, endPoint y: 282, distance: 439.0
click at [938, 282] on div "It includes every living organism on the planet as well as their interactions w…" at bounding box center [870, 274] width 385 height 41
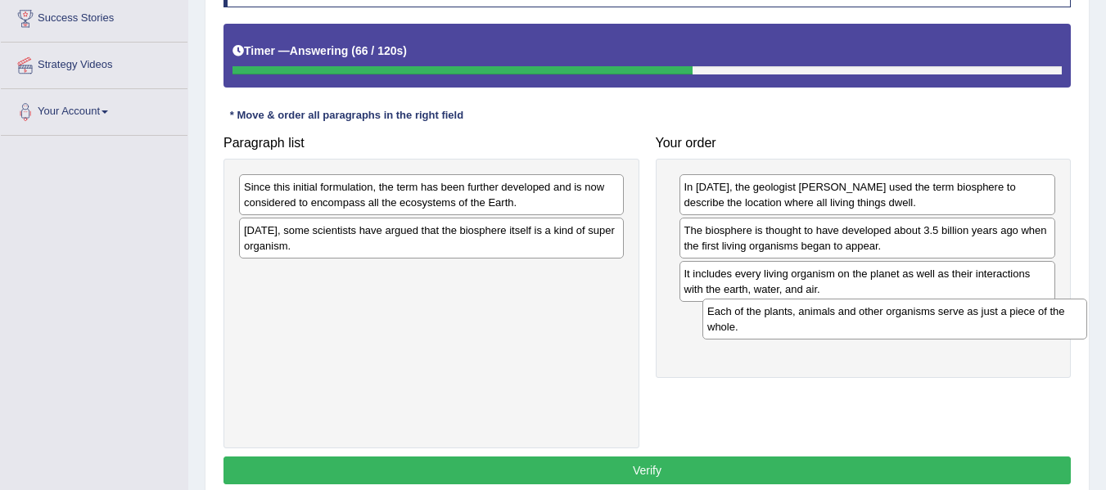
drag, startPoint x: 496, startPoint y: 283, endPoint x: 960, endPoint y: 321, distance: 465.0
click at [960, 321] on div "Each of the plants, animals and other organisms serve as just a piece of the wh…" at bounding box center [895, 319] width 385 height 41
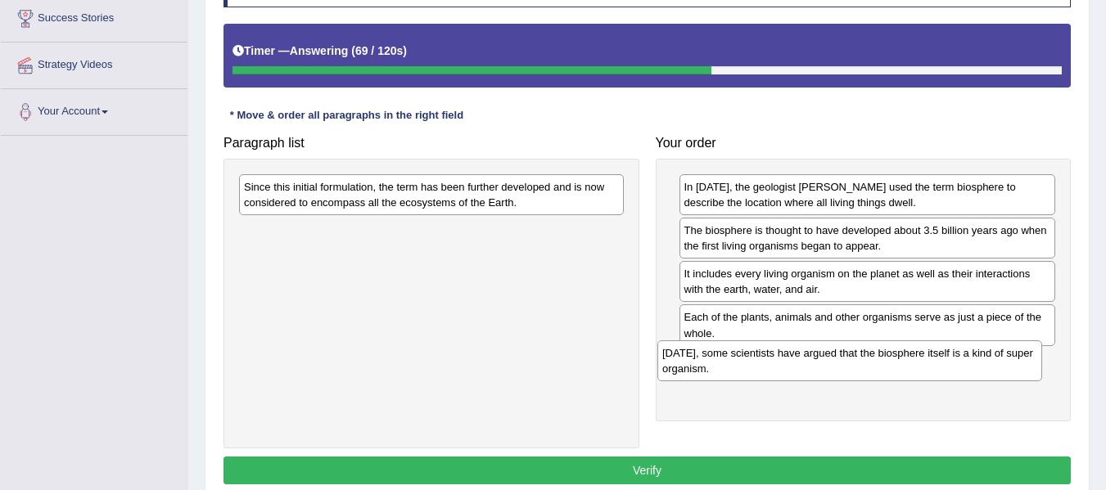
drag, startPoint x: 518, startPoint y: 237, endPoint x: 960, endPoint y: 358, distance: 458.3
click at [960, 358] on div "[DATE], some scientists have argued that the biosphere itself is a kind of supe…" at bounding box center [850, 361] width 385 height 41
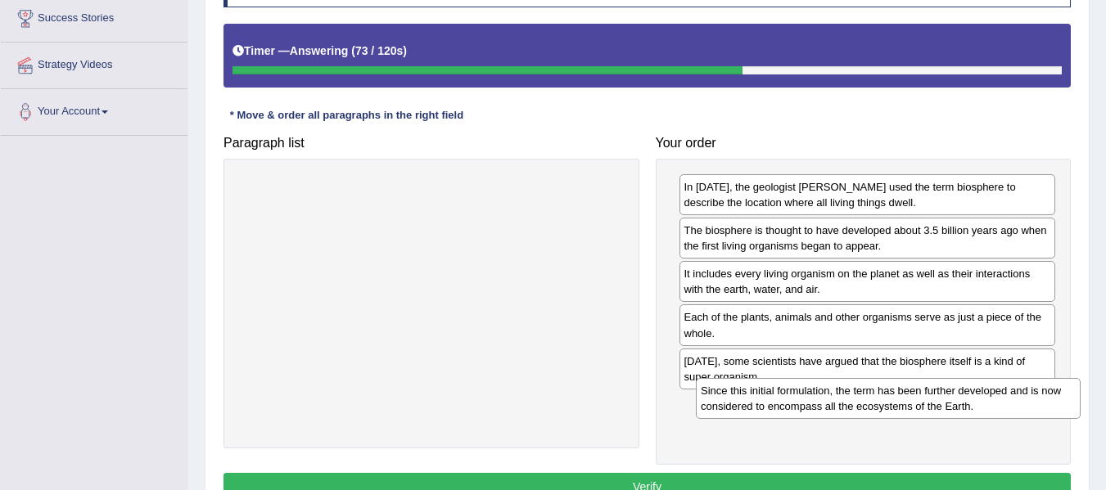
drag, startPoint x: 566, startPoint y: 198, endPoint x: 1023, endPoint y: 402, distance: 500.3
click at [1023, 402] on div "Since this initial formulation, the term has been further developed and is now …" at bounding box center [888, 398] width 385 height 41
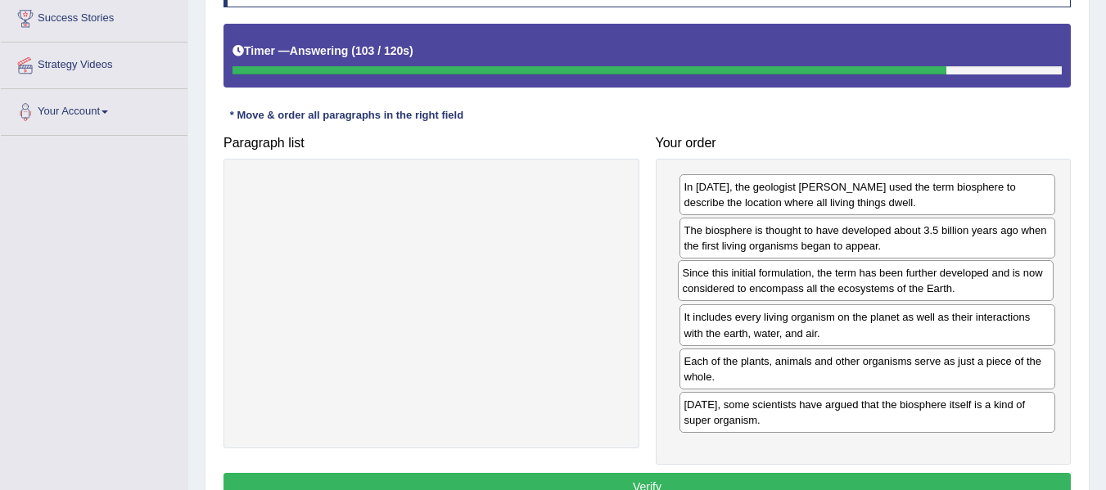
drag, startPoint x: 856, startPoint y: 418, endPoint x: 855, endPoint y: 287, distance: 131.0
click at [855, 287] on div "Since this initial formulation, the term has been further developed and is now …" at bounding box center [866, 280] width 377 height 41
click at [974, 476] on button "Verify" at bounding box center [647, 487] width 847 height 28
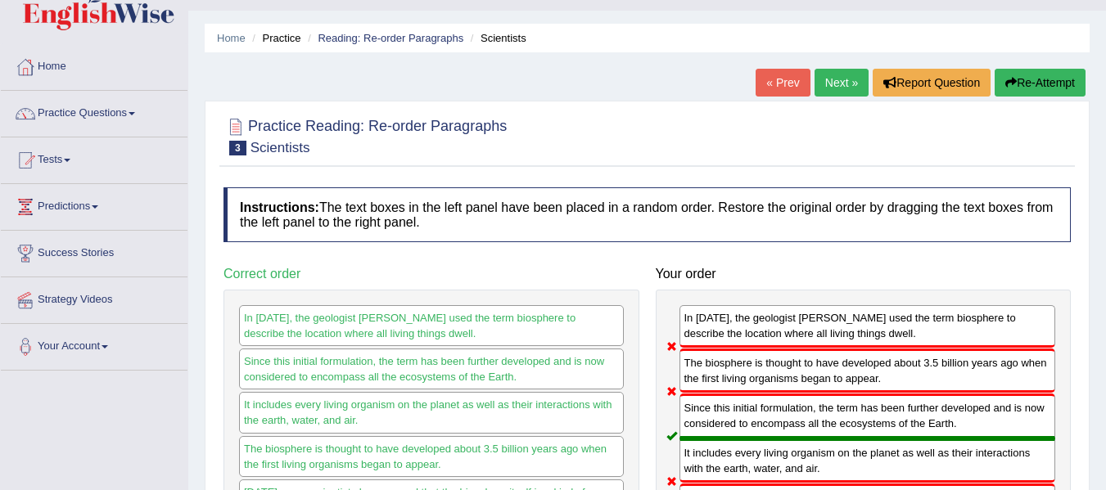
scroll to position [23, 0]
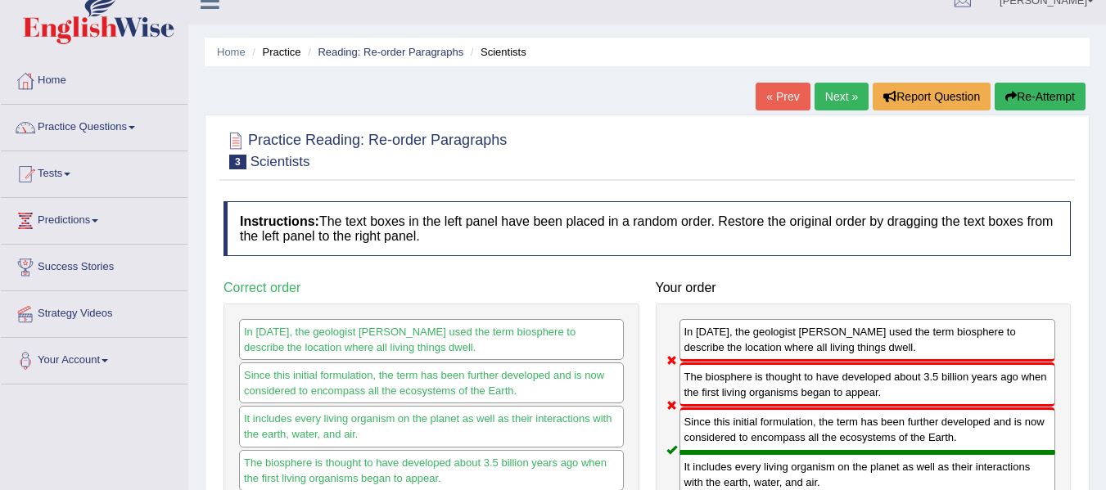
click at [828, 93] on link "Next »" at bounding box center [842, 97] width 54 height 28
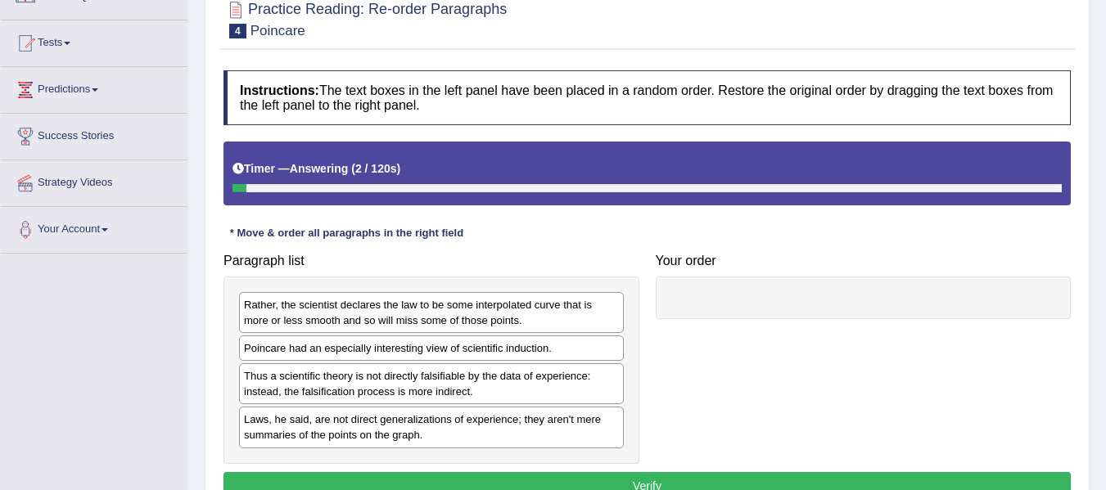
scroll to position [165, 0]
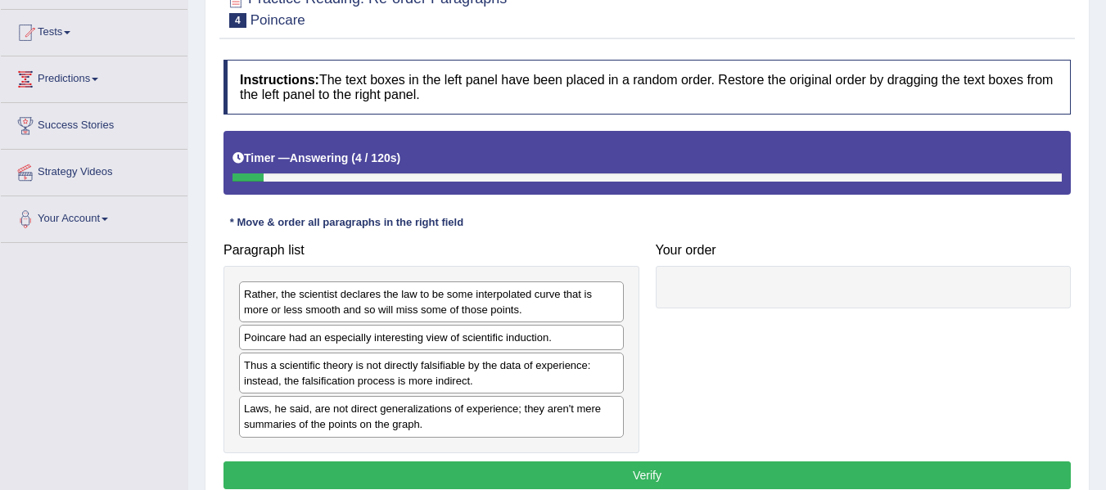
click at [1105, 242] on html "Toggle navigation Home Practice Questions Speaking Practice Read Aloud Repeat S…" at bounding box center [553, 80] width 1106 height 490
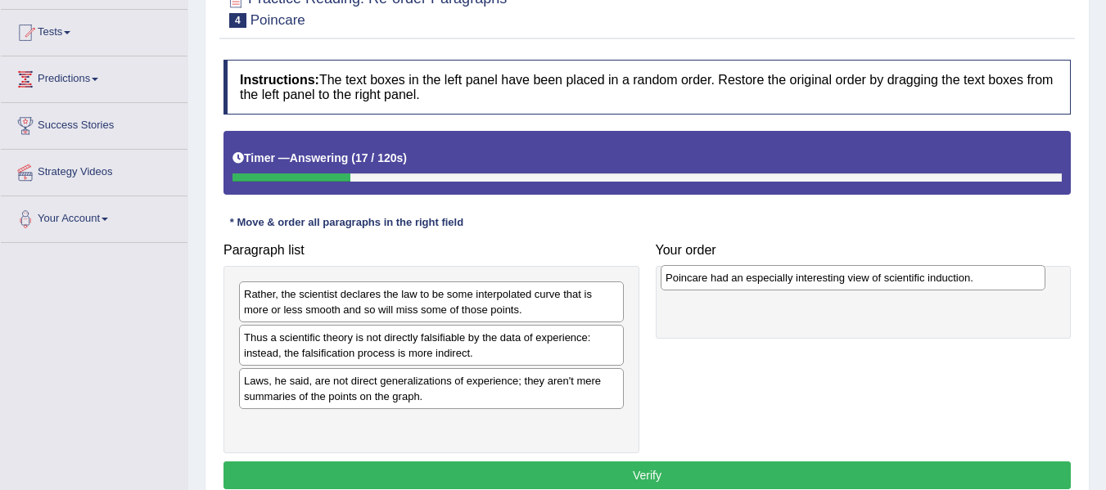
drag, startPoint x: 557, startPoint y: 342, endPoint x: 979, endPoint y: 282, distance: 425.9
click at [979, 282] on div "Poincare had an especially interesting view of scientific induction." at bounding box center [853, 277] width 385 height 25
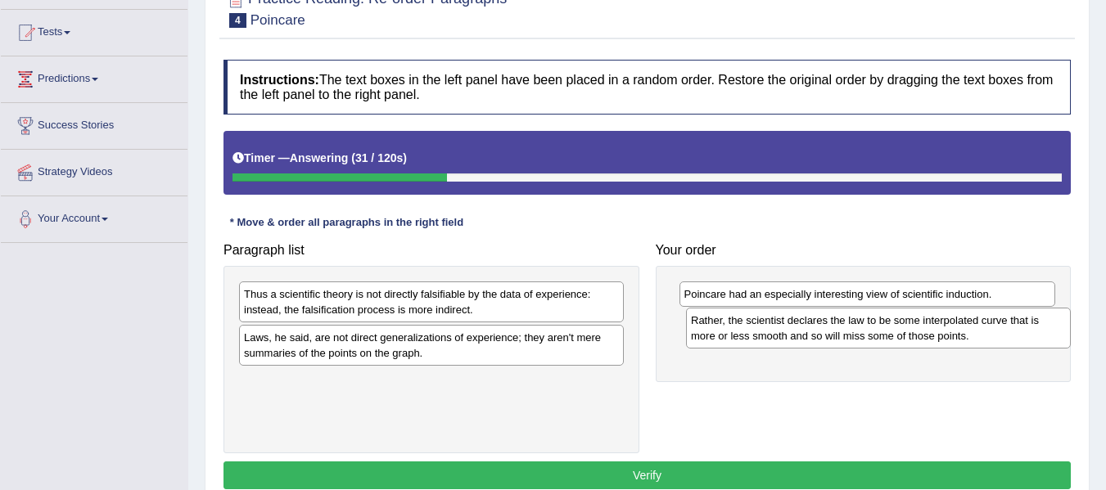
drag, startPoint x: 482, startPoint y: 314, endPoint x: 929, endPoint y: 341, distance: 447.9
click at [929, 341] on div "Rather, the scientist declares the law to be some interpolated curve that is mo…" at bounding box center [878, 328] width 385 height 41
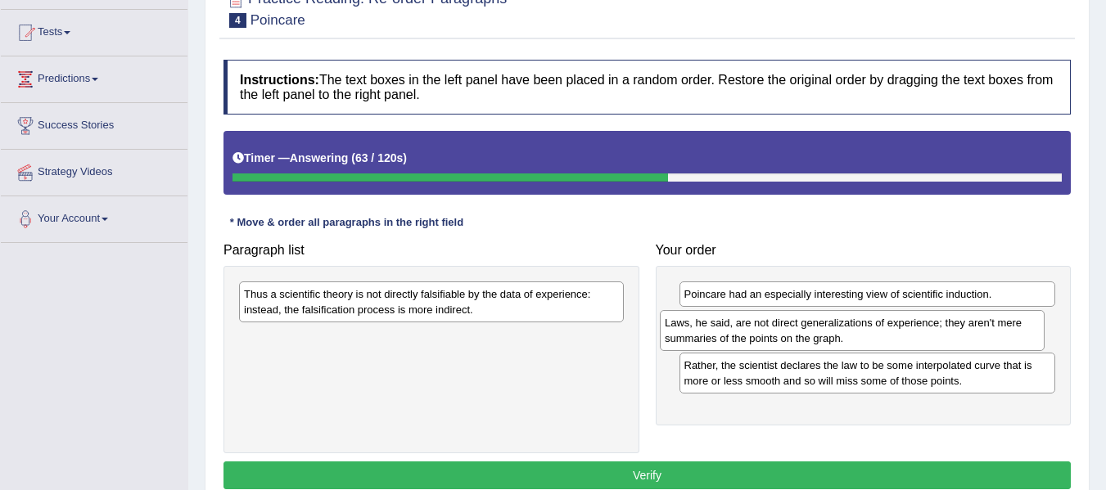
drag, startPoint x: 528, startPoint y: 341, endPoint x: 950, endPoint y: 327, distance: 422.0
click at [950, 327] on div "Laws, he said, are not direct generalizations of experience; they aren't mere s…" at bounding box center [852, 330] width 385 height 41
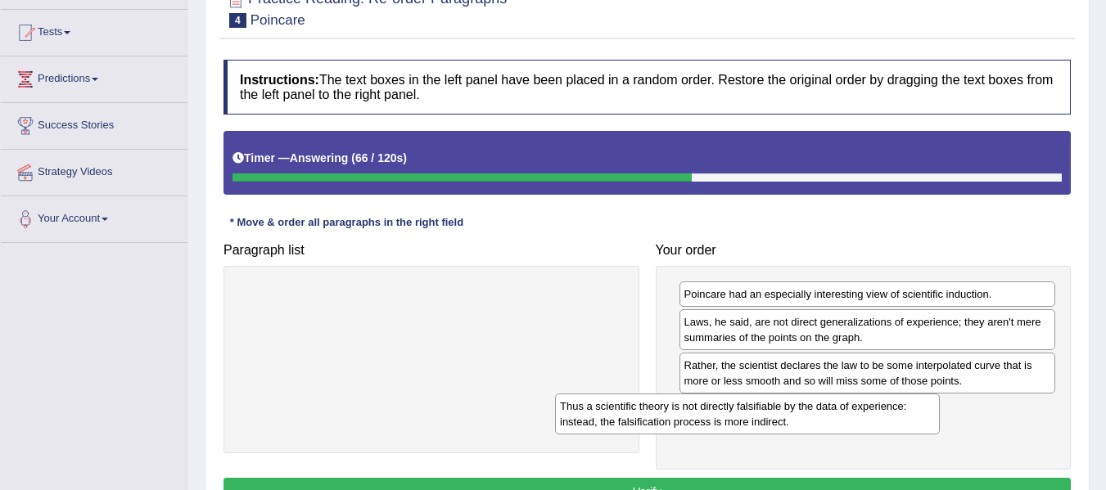
drag, startPoint x: 534, startPoint y: 295, endPoint x: 851, endPoint y: 407, distance: 336.2
click at [851, 407] on div "Thus a scientific theory is not directly falsifiable by the data of experience:…" at bounding box center [747, 414] width 385 height 41
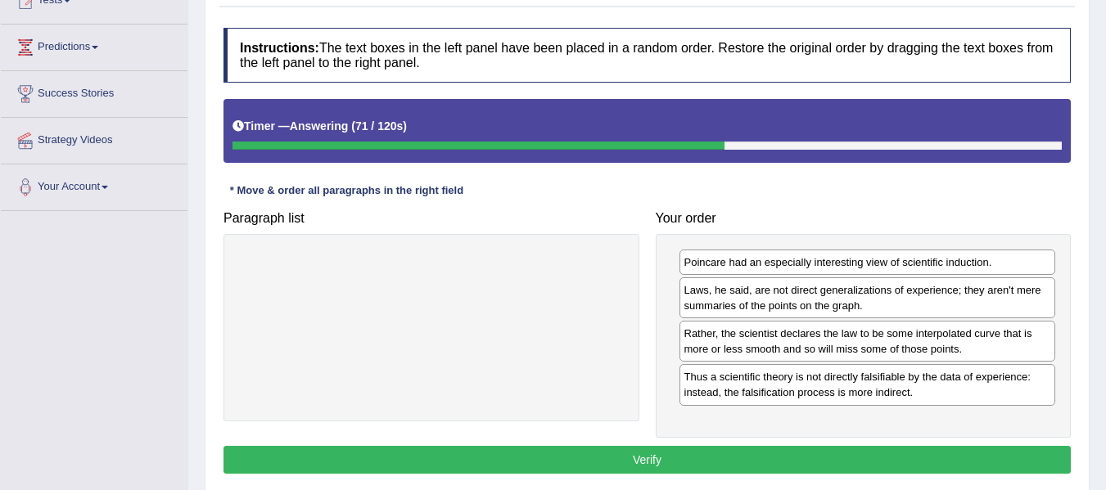
scroll to position [200, 0]
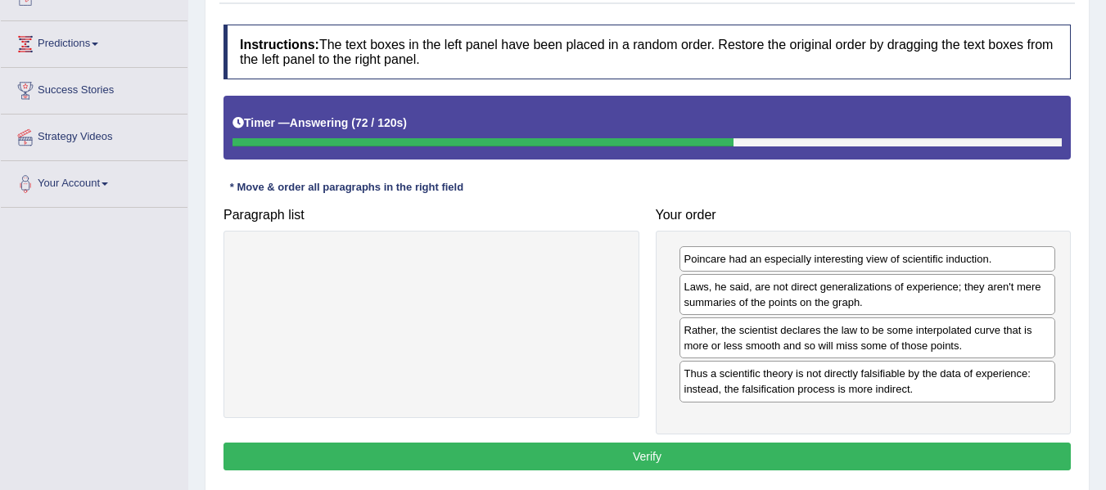
click at [743, 459] on button "Verify" at bounding box center [647, 457] width 847 height 28
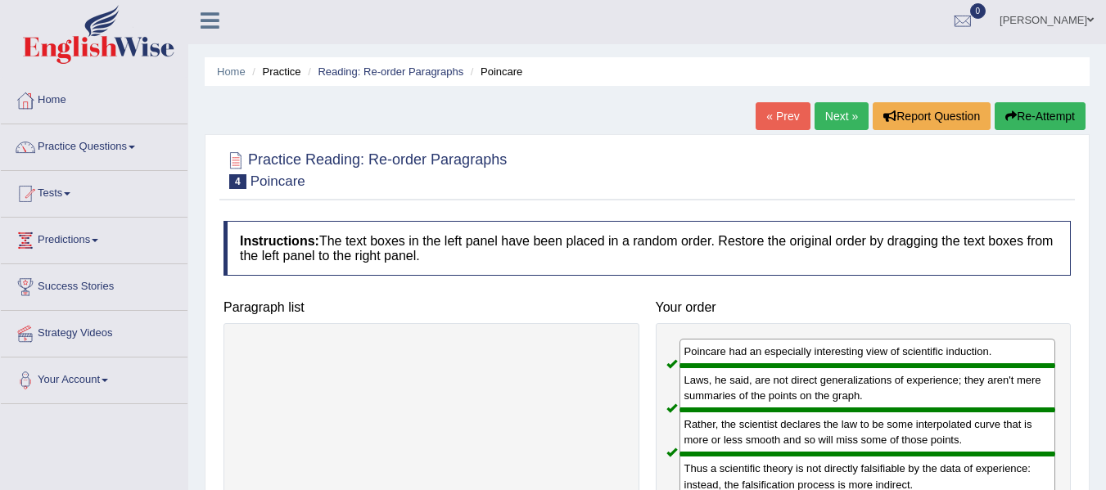
scroll to position [2, 0]
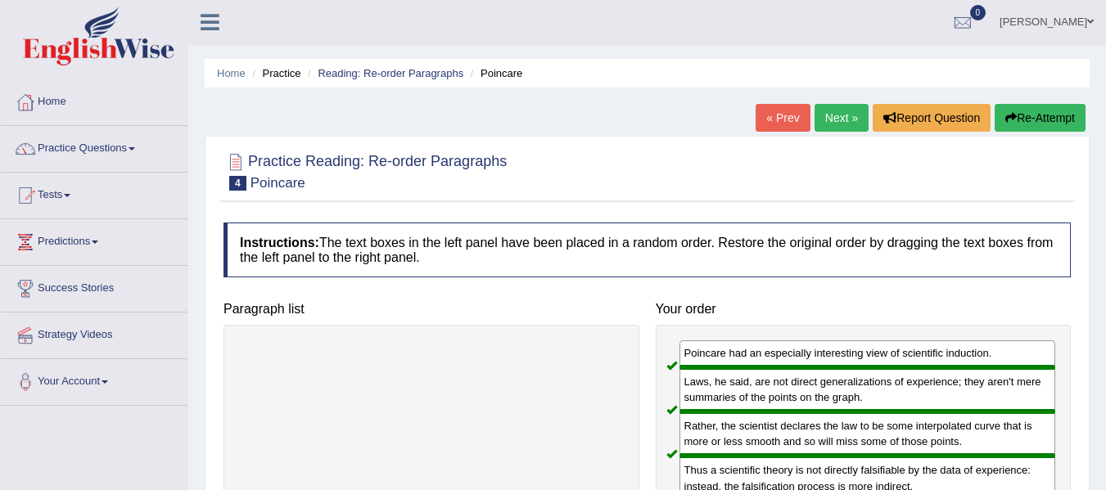
click at [828, 120] on link "Next »" at bounding box center [842, 118] width 54 height 28
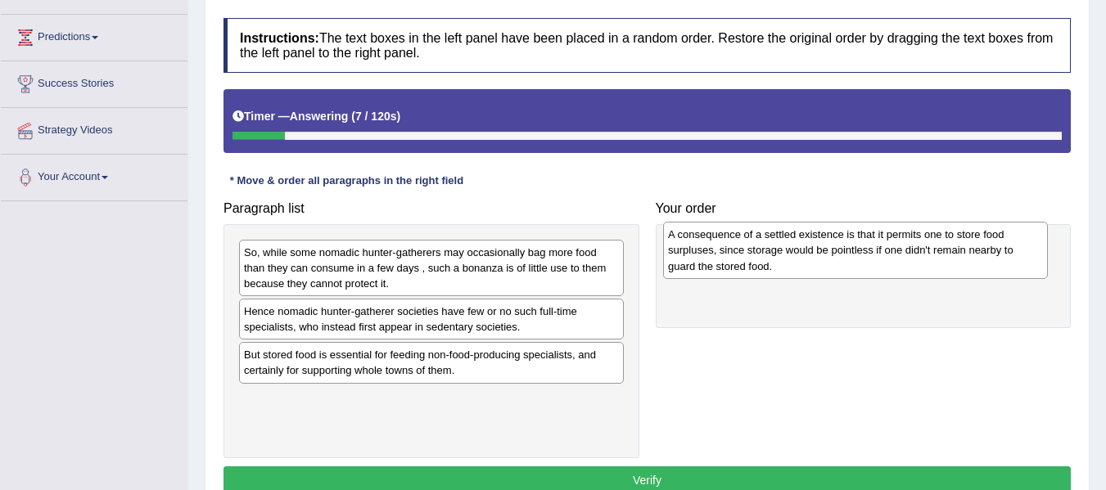
drag, startPoint x: 560, startPoint y: 375, endPoint x: 984, endPoint y: 255, distance: 440.9
click at [984, 255] on div "A consequence of a settled existence is that it permits one to store food surpl…" at bounding box center [855, 250] width 385 height 56
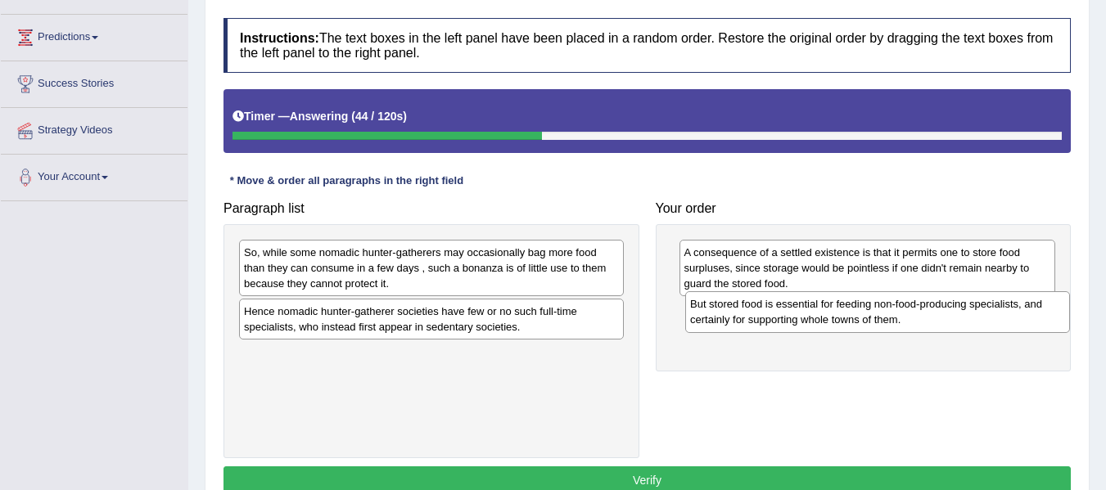
drag, startPoint x: 567, startPoint y: 364, endPoint x: 1013, endPoint y: 314, distance: 449.1
click at [1013, 314] on div "But stored food is essential for feeding non-food-producing specialists, and ce…" at bounding box center [877, 312] width 385 height 41
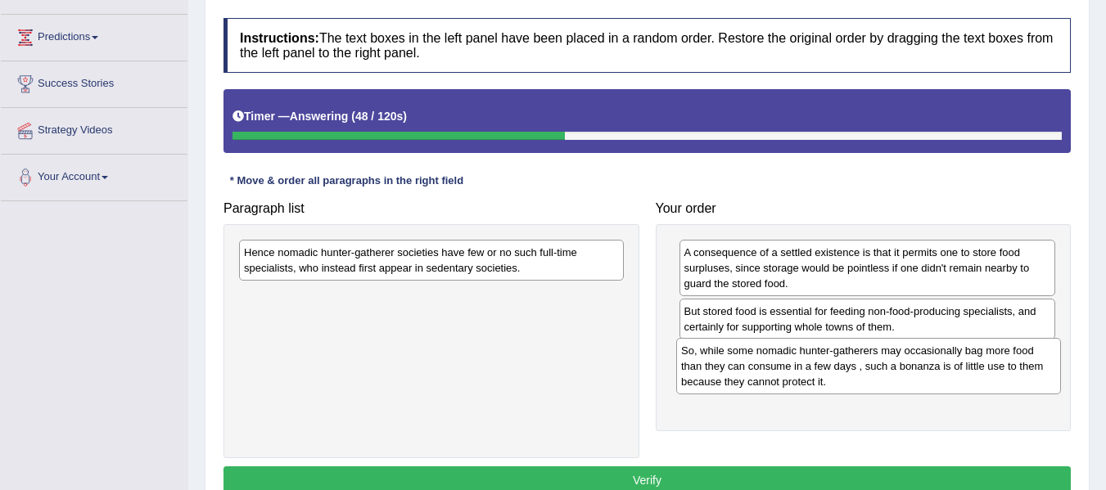
drag, startPoint x: 595, startPoint y: 276, endPoint x: 1033, endPoint y: 374, distance: 448.2
click at [1033, 374] on div "So, while some nomadic hunter-gatherers may occasionally bag more food than the…" at bounding box center [868, 366] width 385 height 56
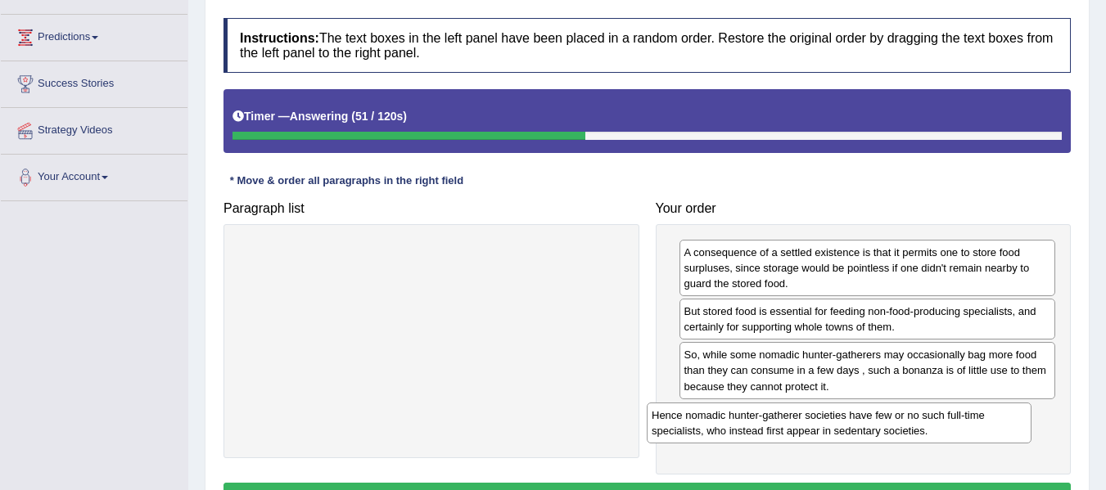
drag, startPoint x: 572, startPoint y: 259, endPoint x: 981, endPoint y: 419, distance: 439.0
click at [981, 419] on div "Hence nomadic hunter-gatherer societies have few or no such full-time specialis…" at bounding box center [839, 423] width 385 height 41
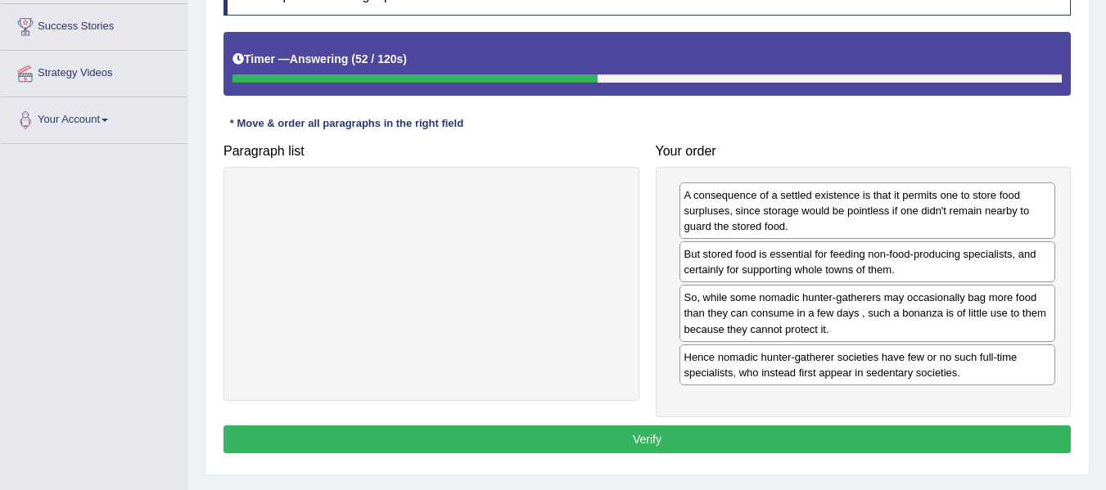
scroll to position [269, 0]
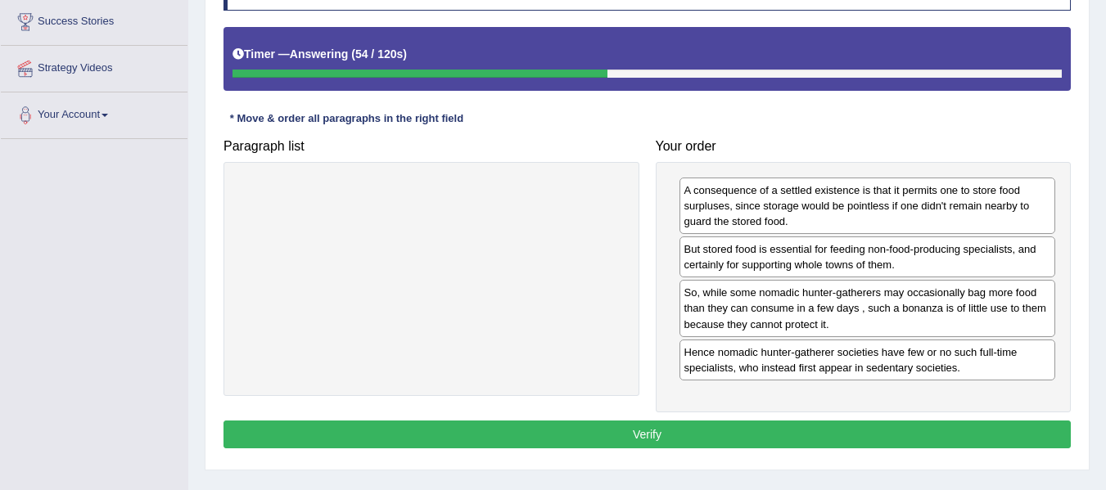
click at [882, 436] on button "Verify" at bounding box center [647, 435] width 847 height 28
